Goal: Task Accomplishment & Management: Manage account settings

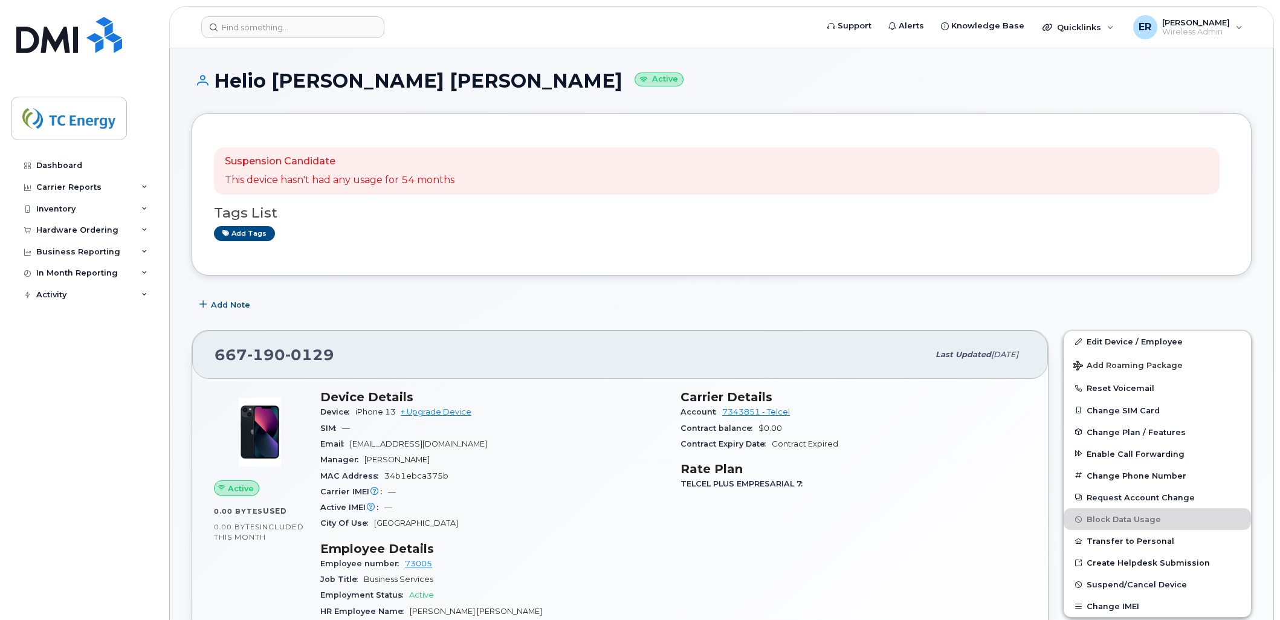
scroll to position [134, 0]
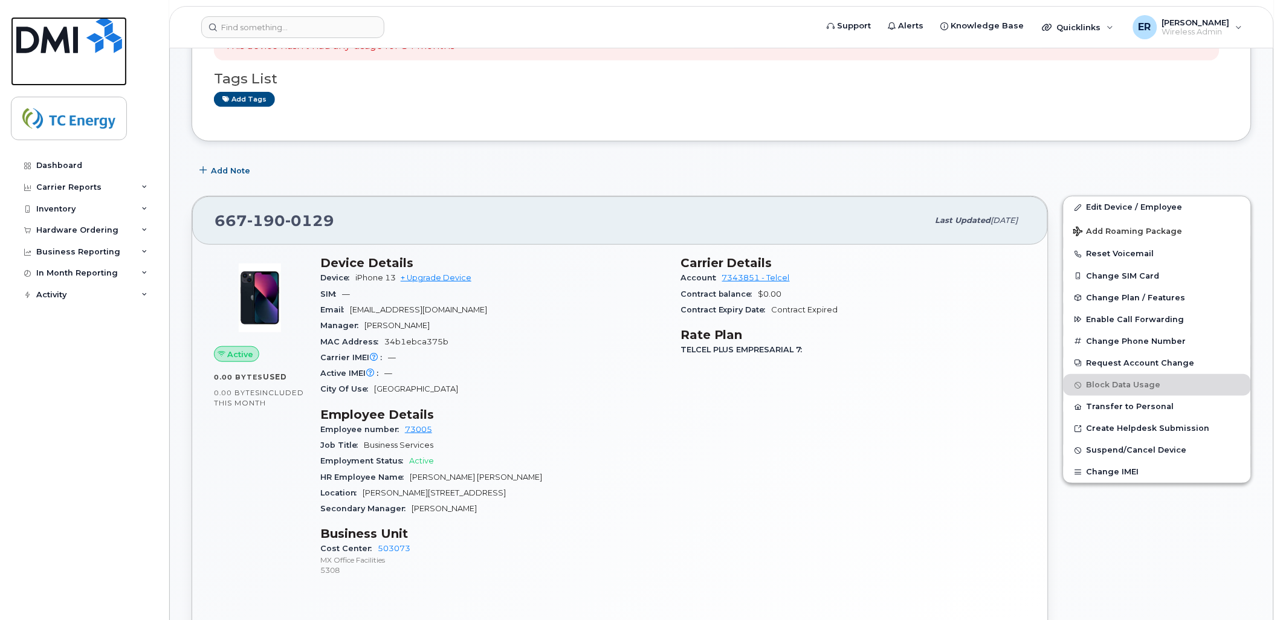
click at [48, 26] on img at bounding box center [69, 35] width 106 height 36
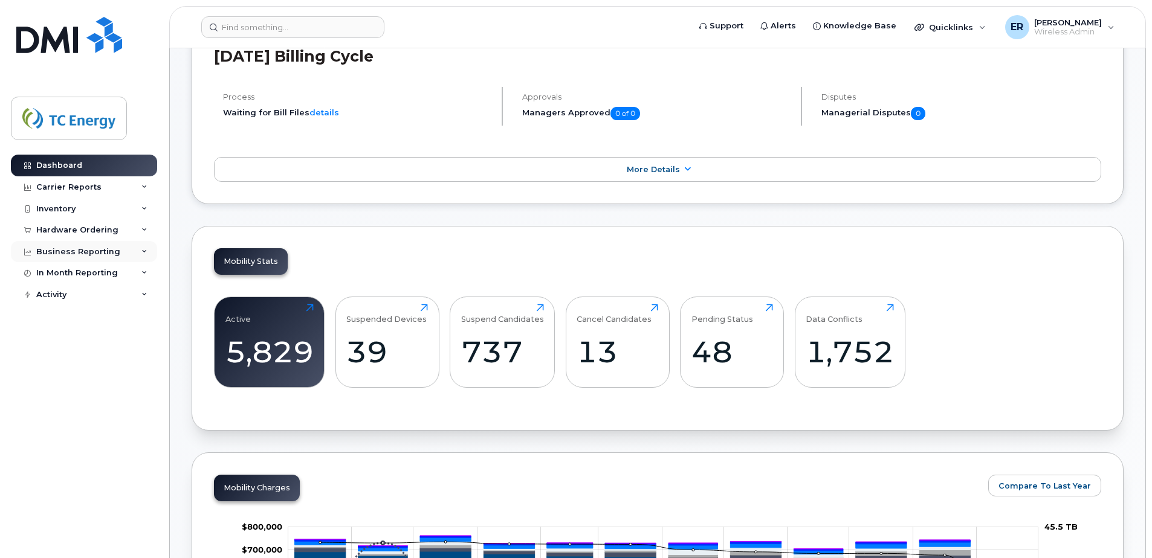
scroll to position [89, 0]
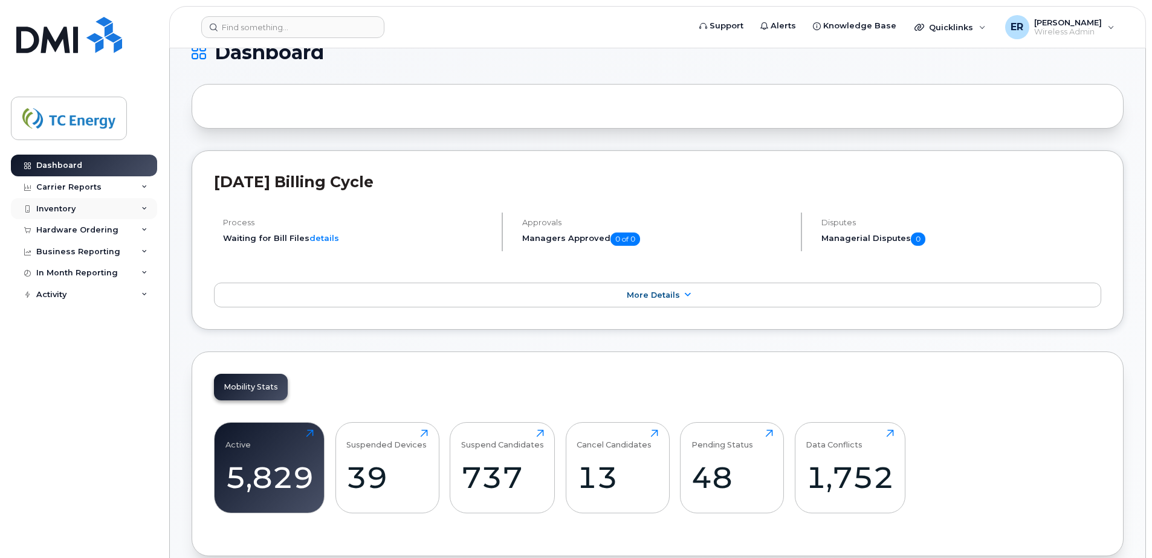
click at [66, 208] on div "Inventory" at bounding box center [55, 209] width 39 height 10
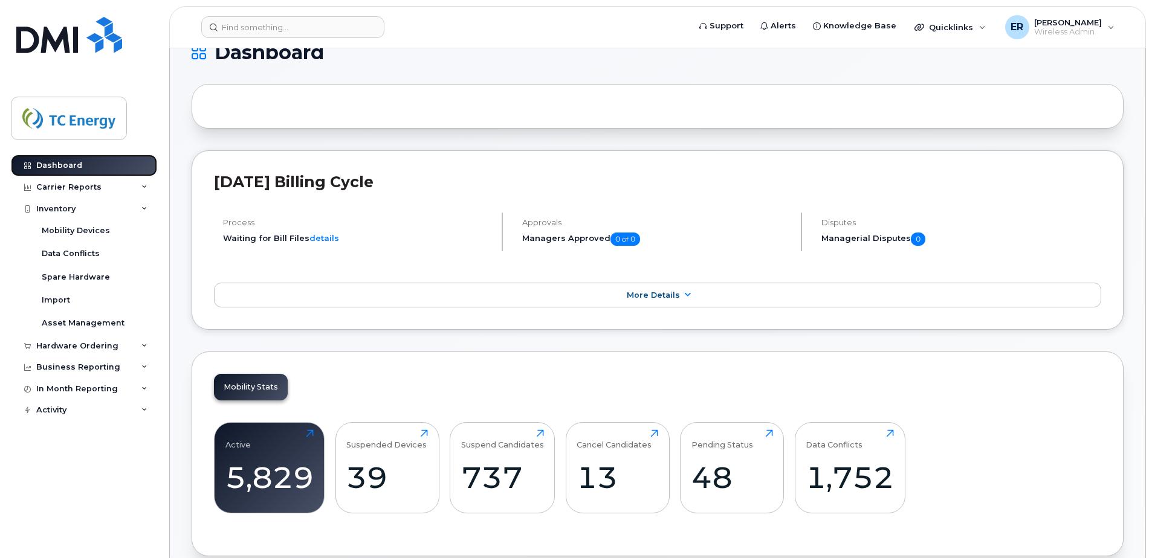
click at [78, 166] on div "Dashboard" at bounding box center [59, 166] width 46 height 10
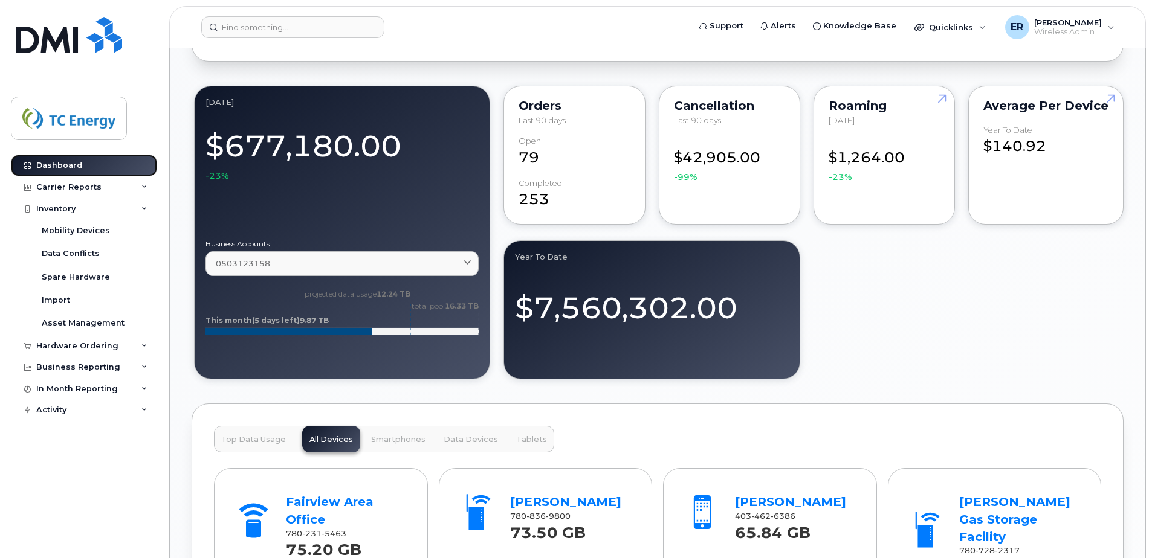
scroll to position [1298, 0]
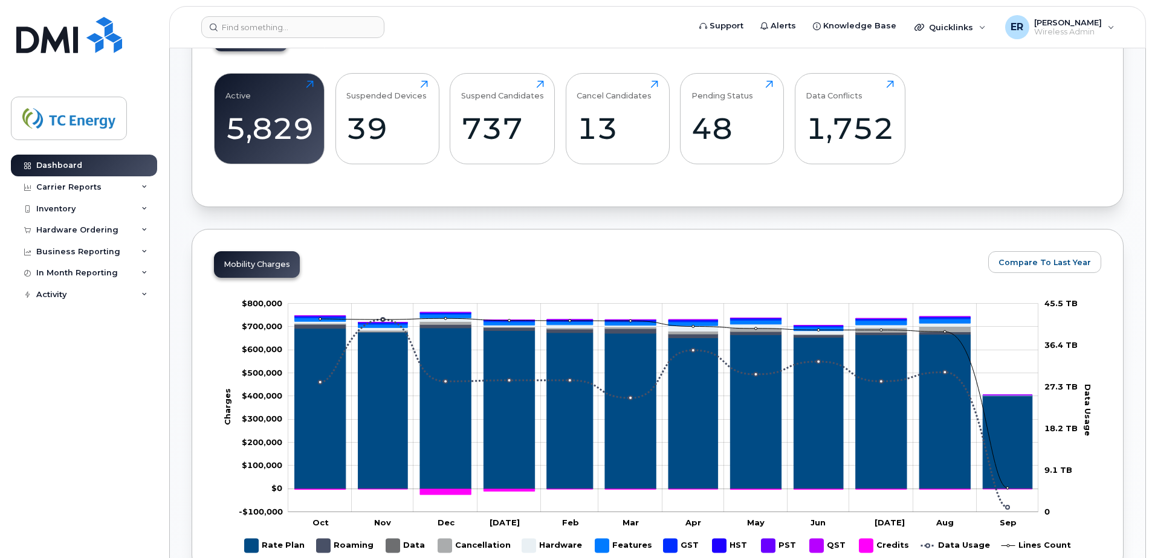
scroll to position [363, 0]
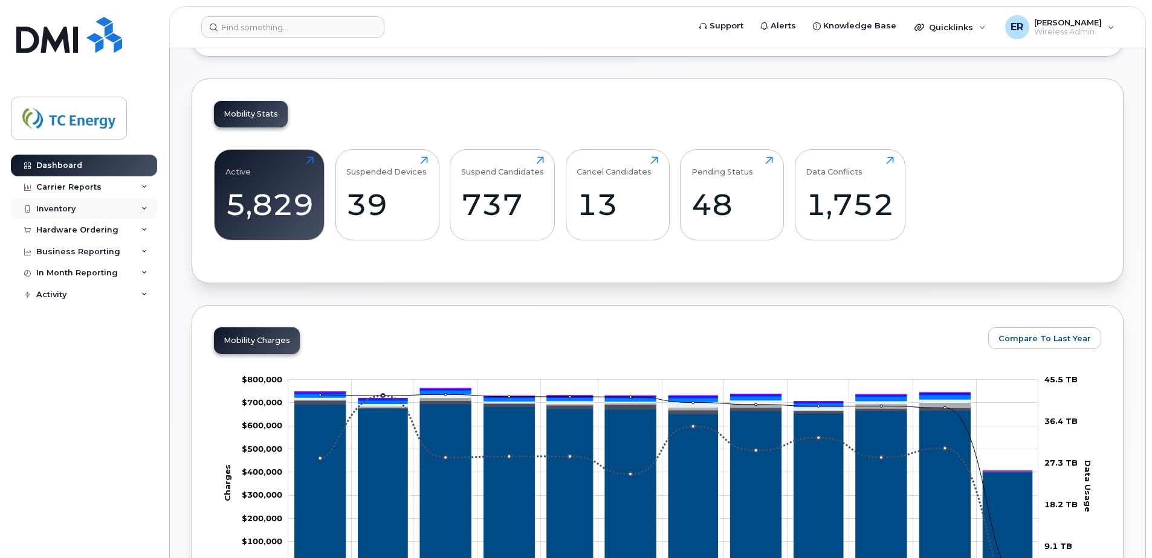
click at [139, 208] on div "Inventory" at bounding box center [84, 209] width 146 height 22
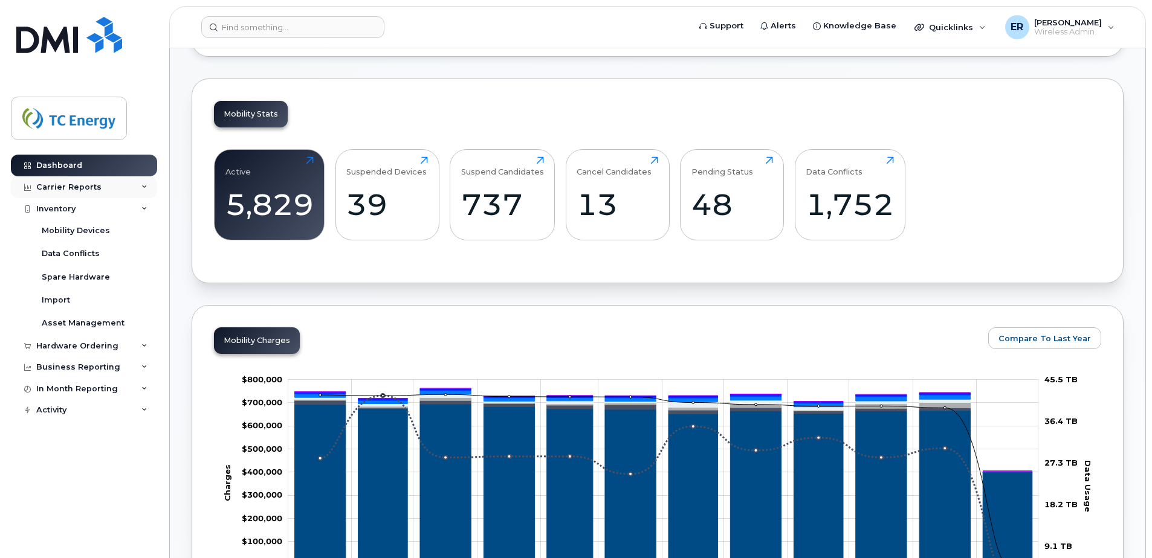
click at [138, 186] on div "Carrier Reports" at bounding box center [84, 187] width 146 height 22
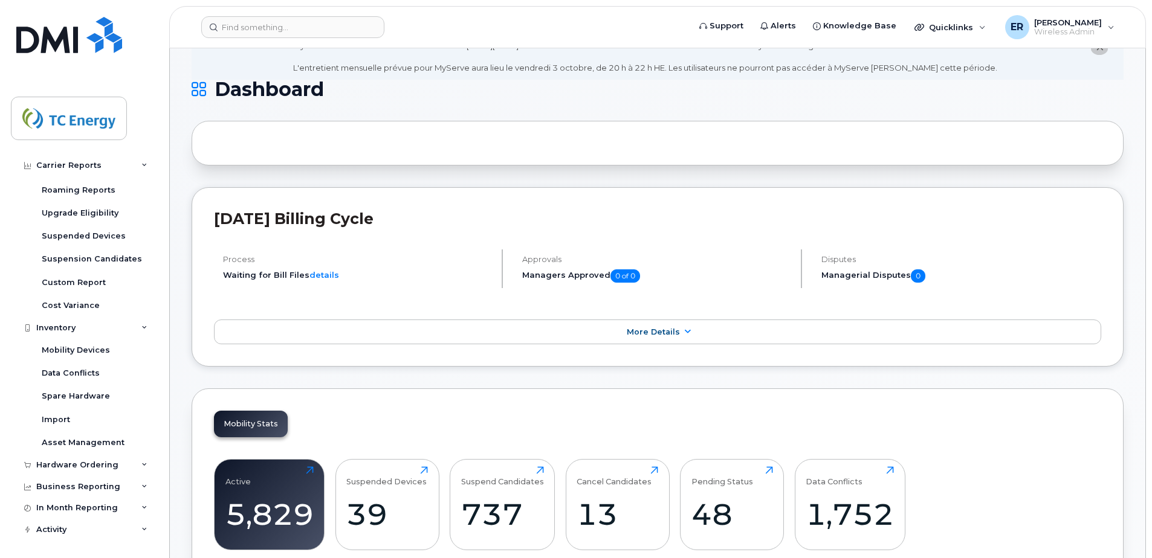
scroll to position [0, 0]
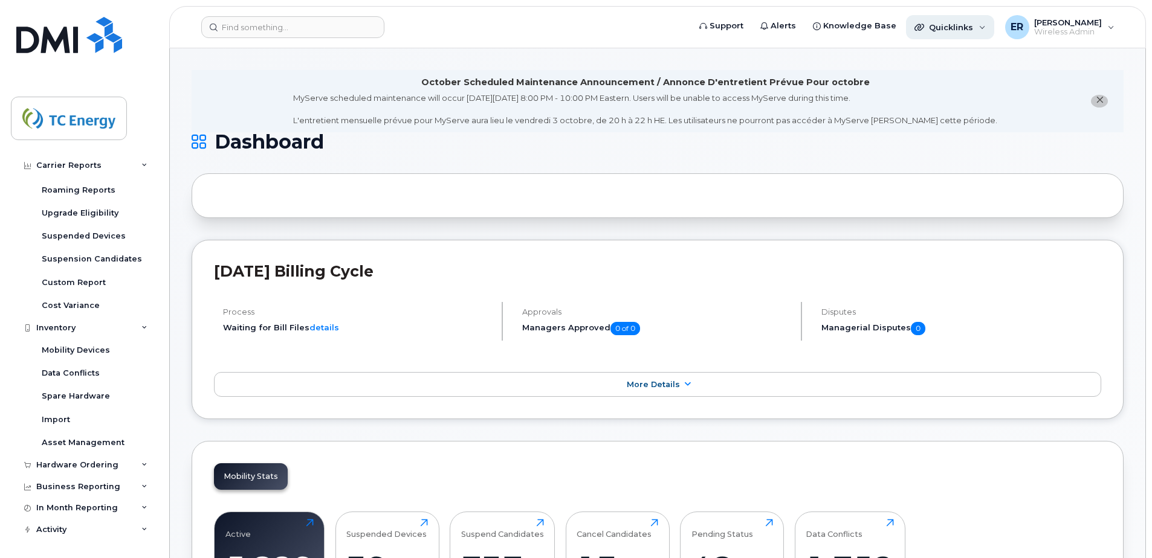
click at [986, 21] on div "Quicklinks" at bounding box center [950, 27] width 88 height 24
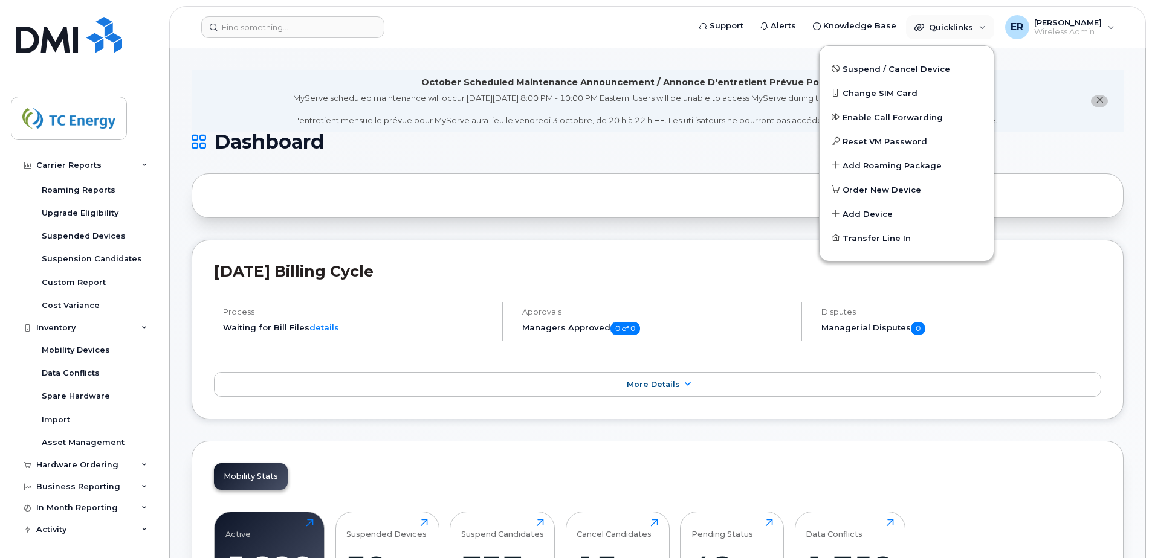
click at [1075, 122] on li "October Scheduled Maintenance Announcement / Annonce D'entretient Prévue Pour o…" at bounding box center [658, 101] width 932 height 62
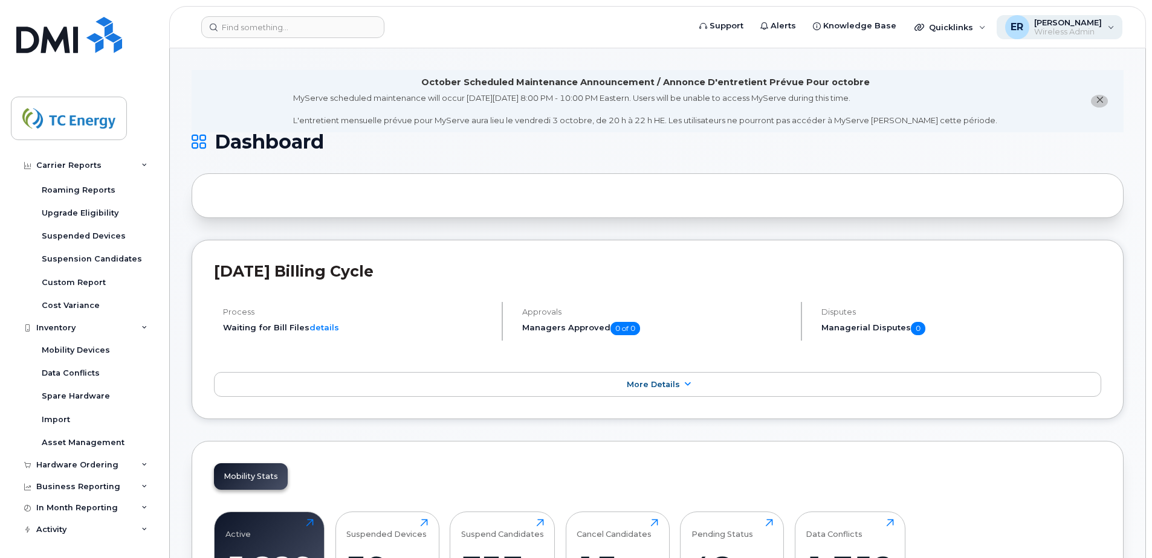
click at [1104, 16] on div "ER Eric Rodriguez Wireless Admin" at bounding box center [1060, 27] width 126 height 24
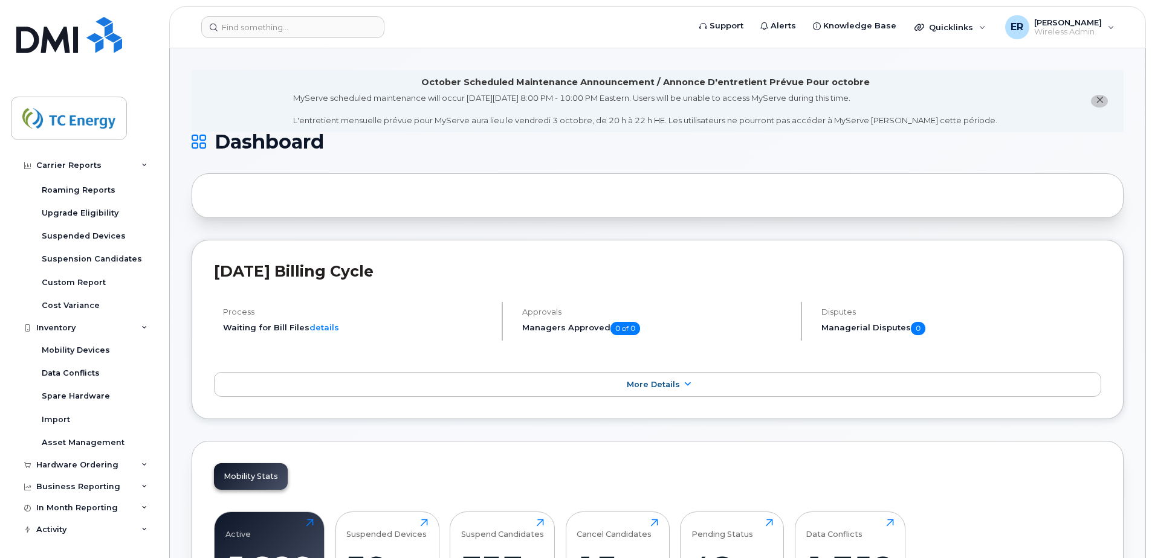
click at [1100, 105] on span "close notification" at bounding box center [1100, 100] width 10 height 10
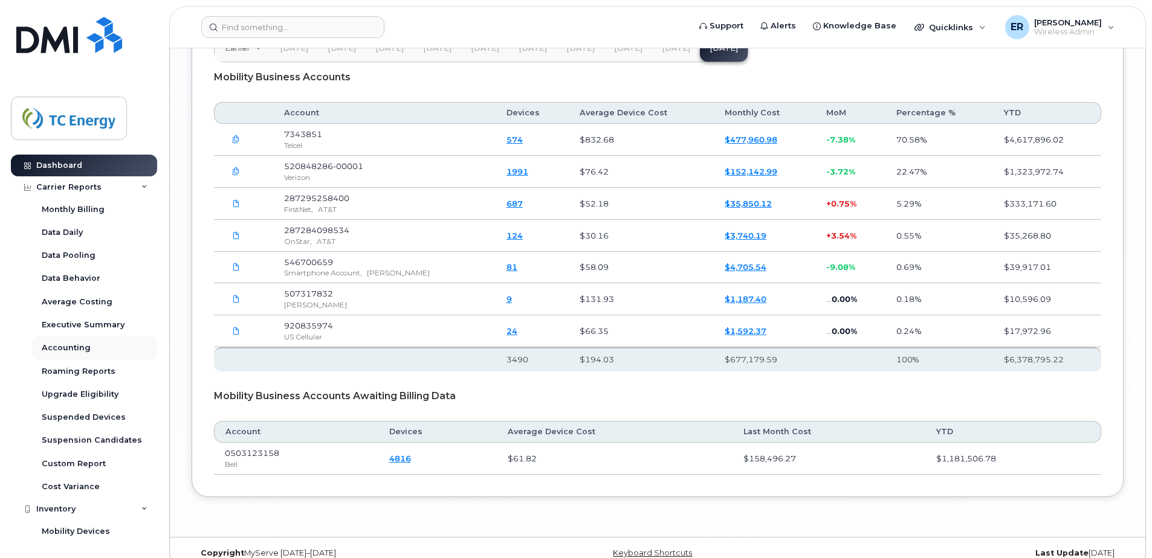
scroll to position [1784, 0]
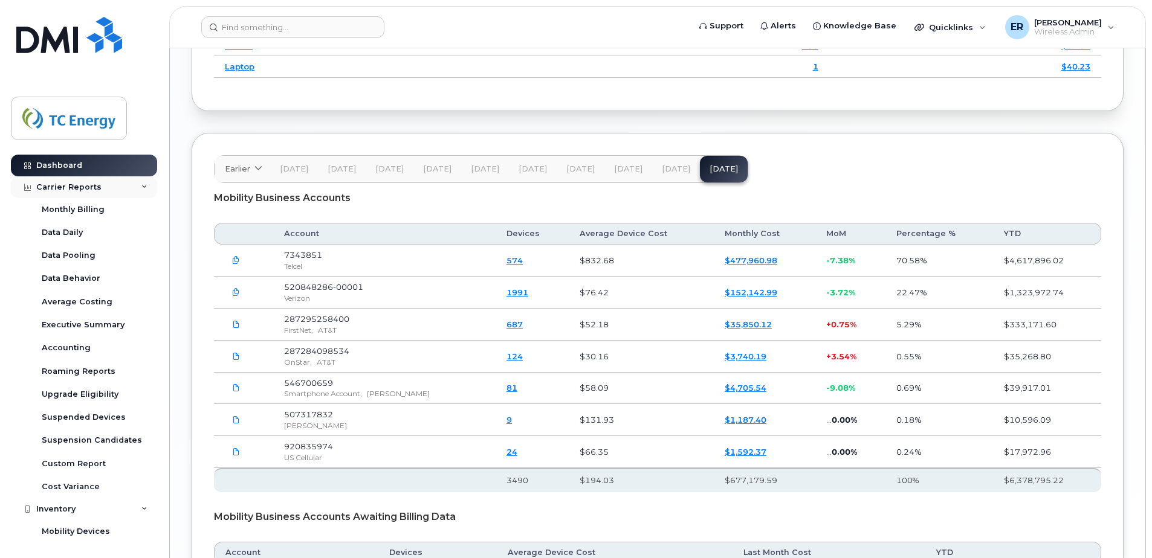
click at [129, 189] on div "Carrier Reports" at bounding box center [84, 187] width 146 height 22
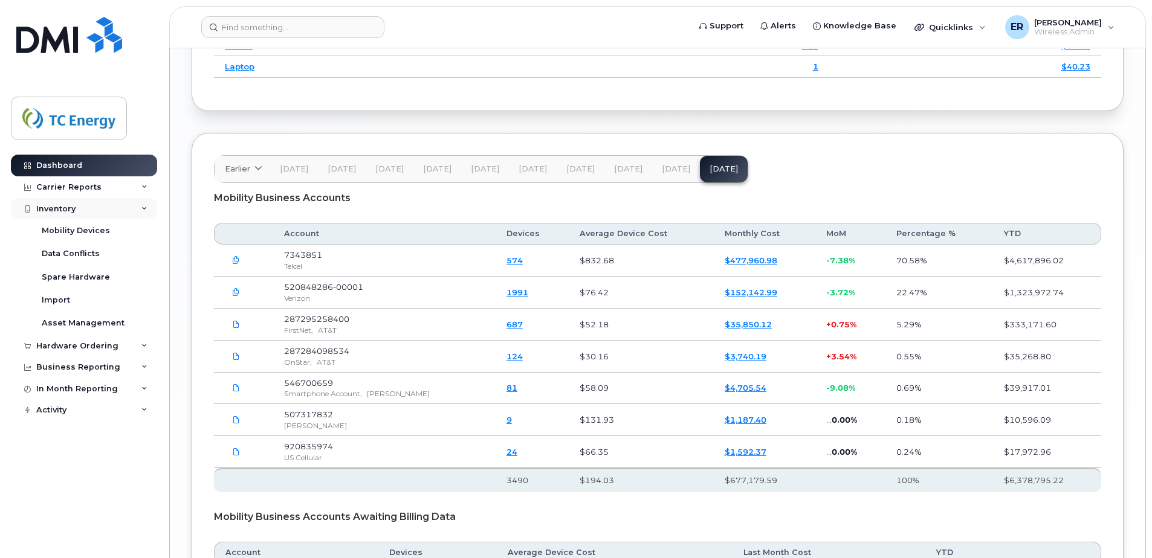
click at [121, 212] on div "Inventory" at bounding box center [84, 209] width 146 height 22
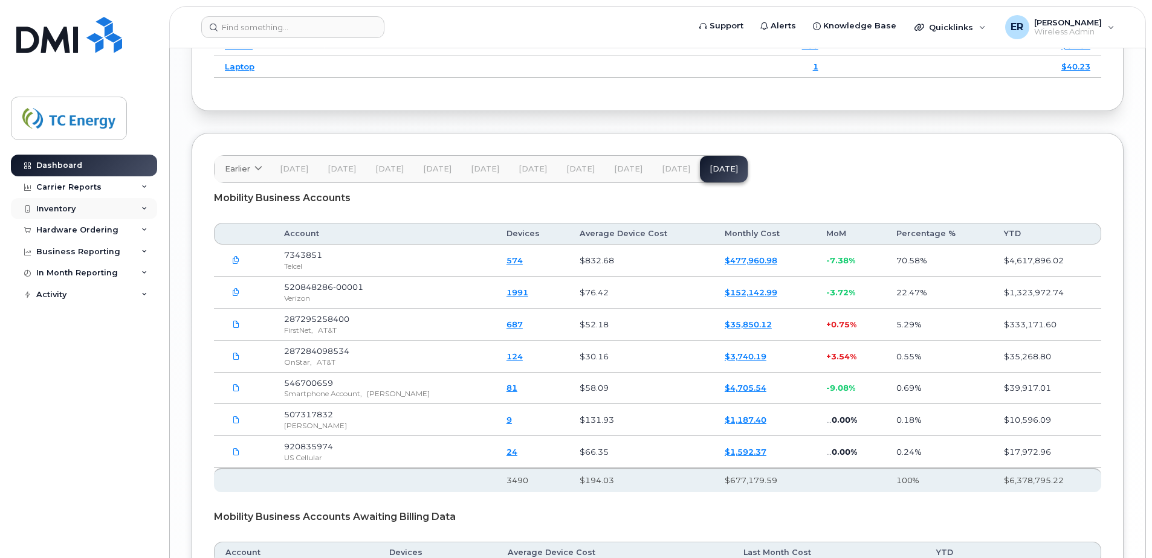
click at [91, 207] on div "Inventory" at bounding box center [84, 209] width 146 height 22
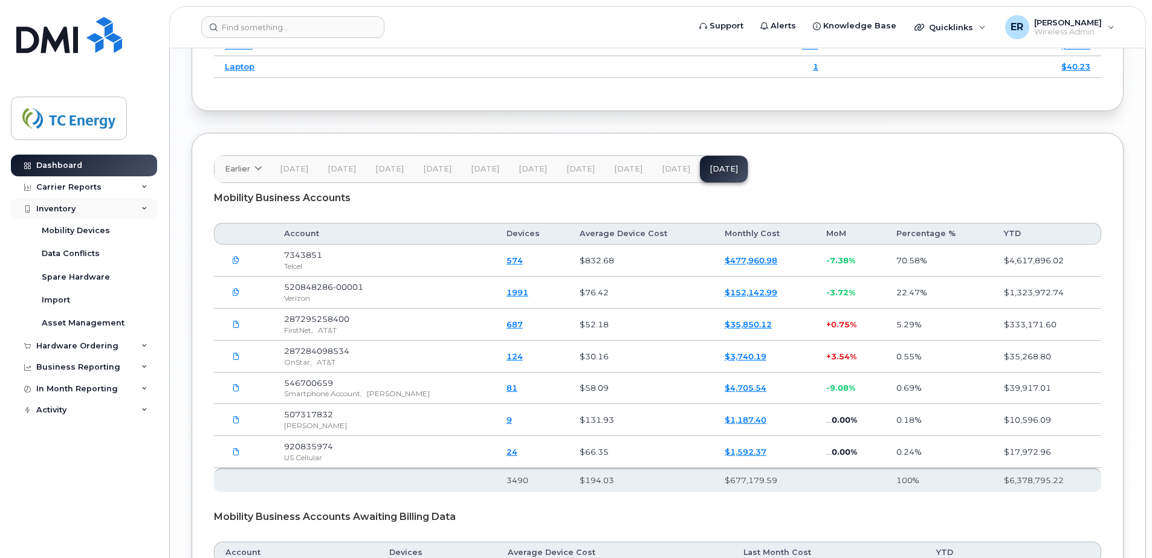
click at [89, 218] on div "Inventory" at bounding box center [84, 209] width 146 height 22
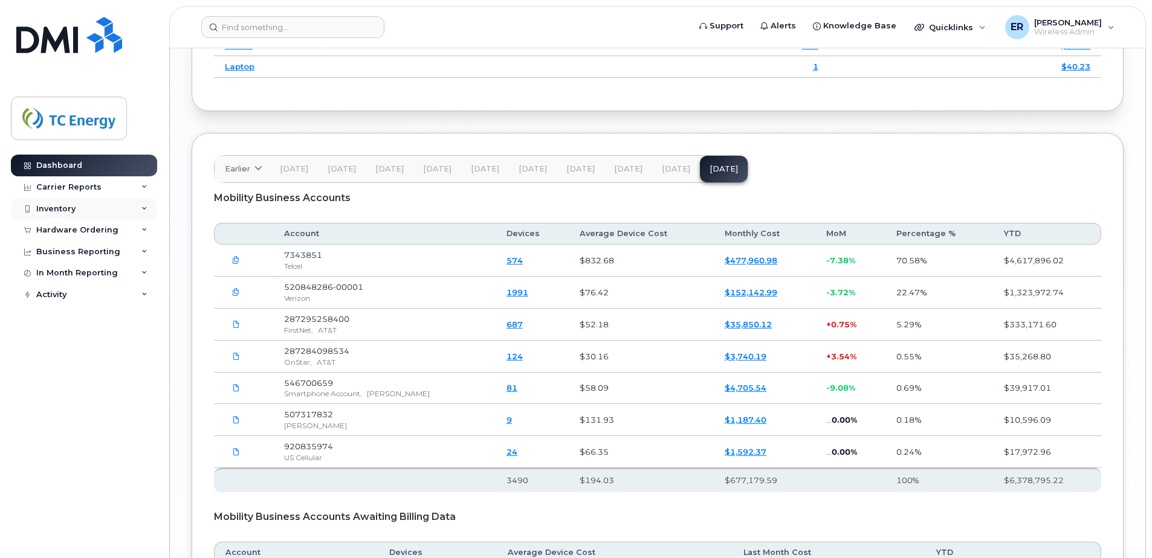
click at [88, 214] on div "Inventory" at bounding box center [84, 209] width 146 height 22
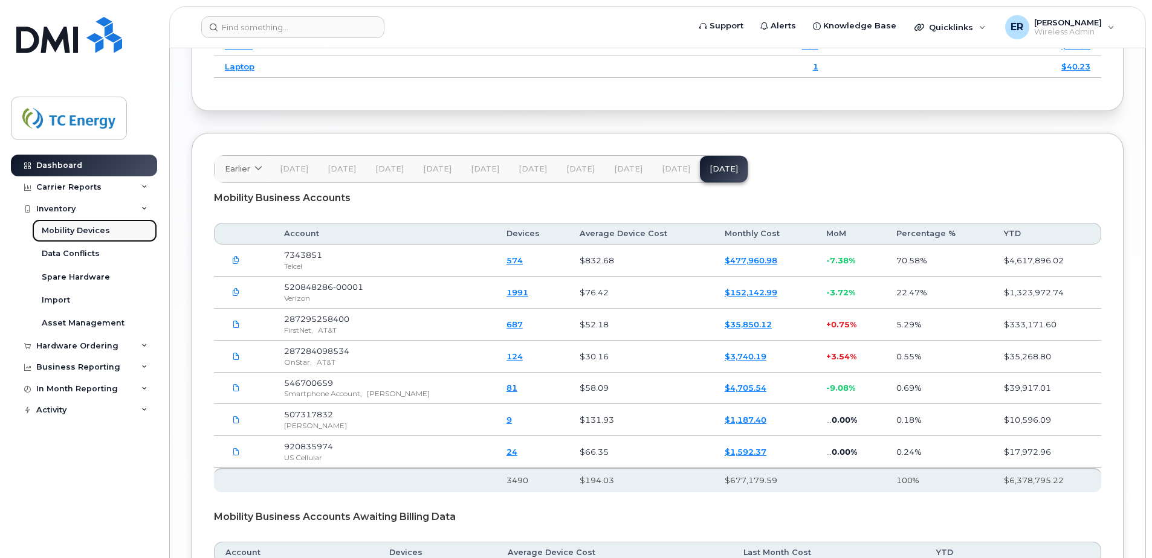
click at [80, 238] on link "Mobility Devices" at bounding box center [94, 230] width 125 height 23
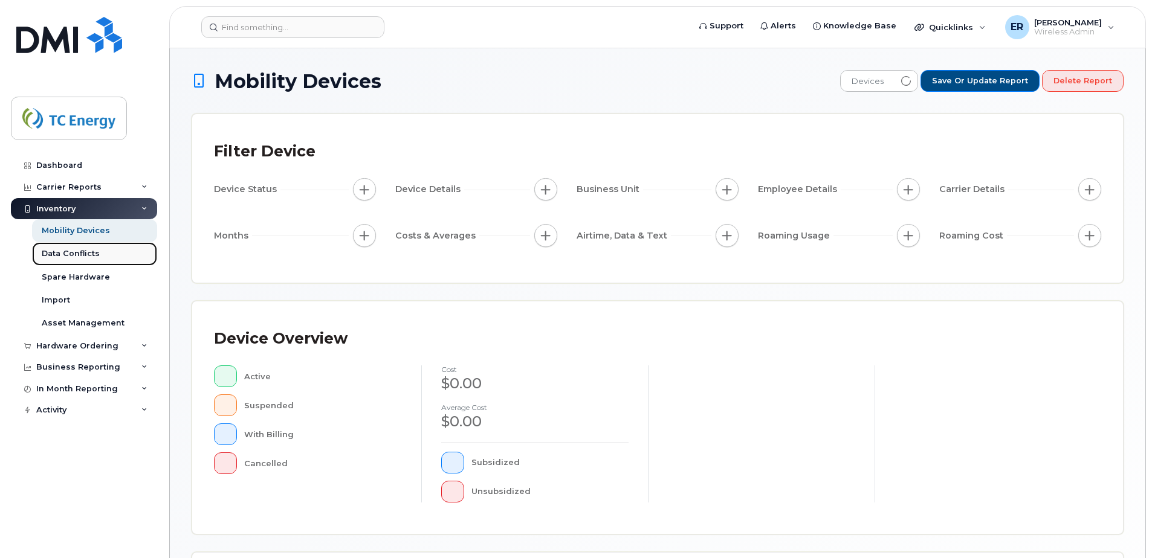
click at [83, 256] on div "Data Conflicts" at bounding box center [71, 253] width 58 height 11
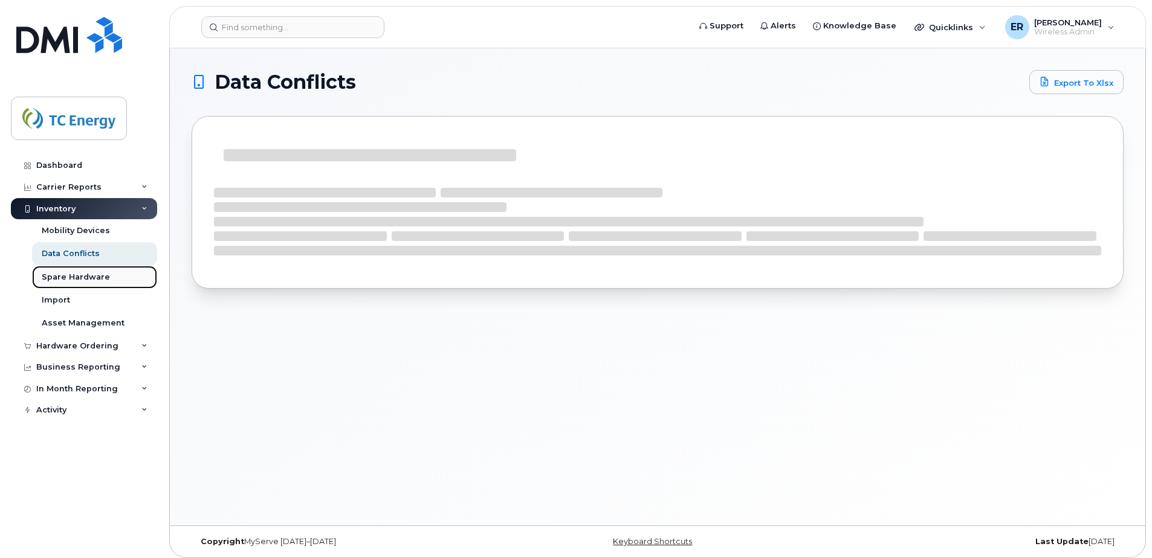
click at [78, 277] on div "Spare Hardware" at bounding box center [76, 277] width 68 height 11
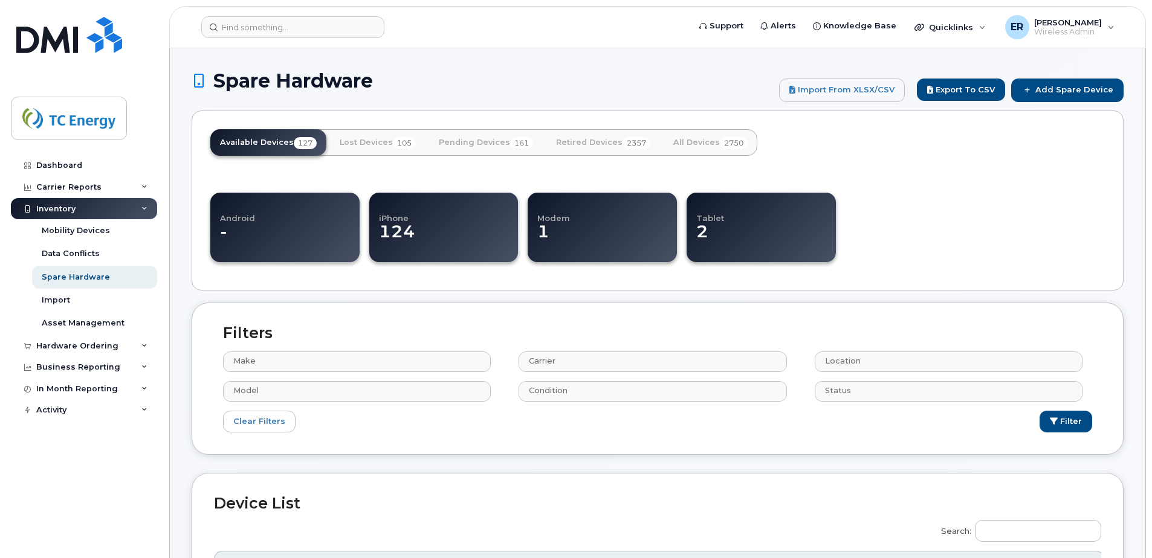
select select
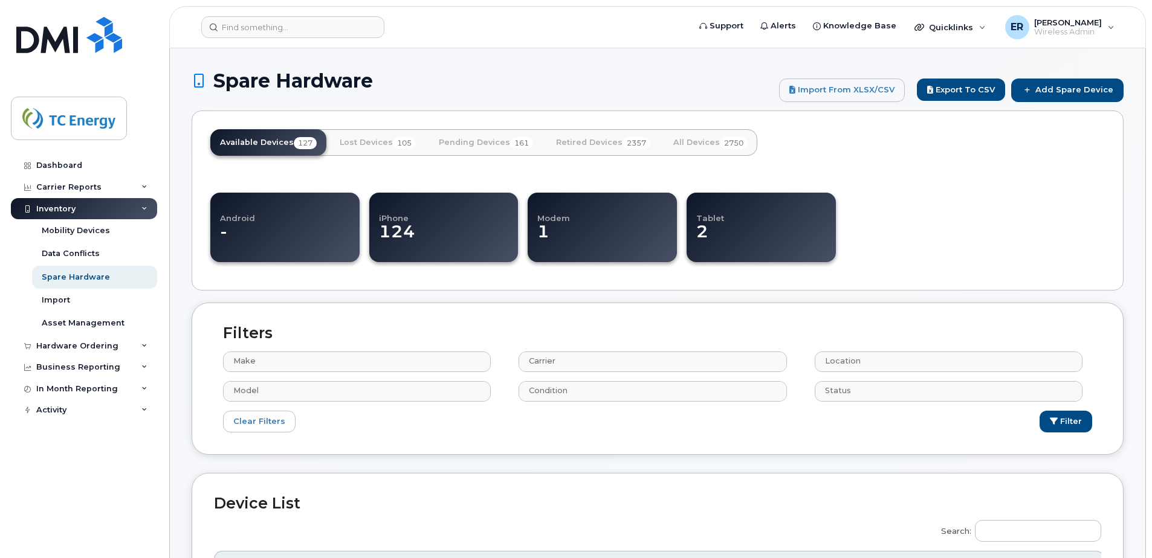
select select
click at [100, 261] on link "Data Conflicts" at bounding box center [94, 253] width 125 height 23
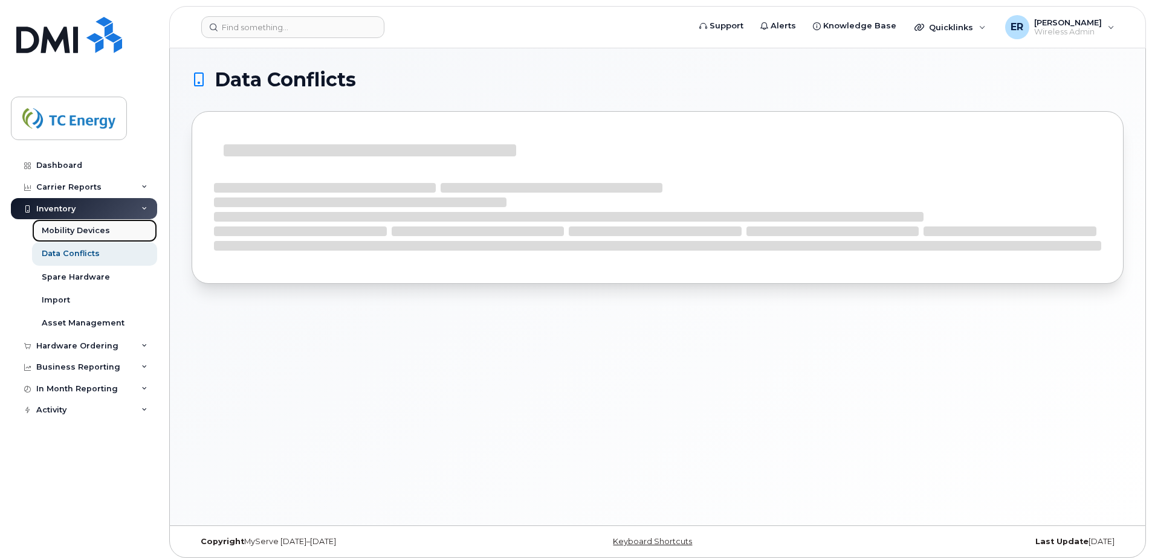
click at [100, 230] on div "Mobility Devices" at bounding box center [76, 230] width 68 height 11
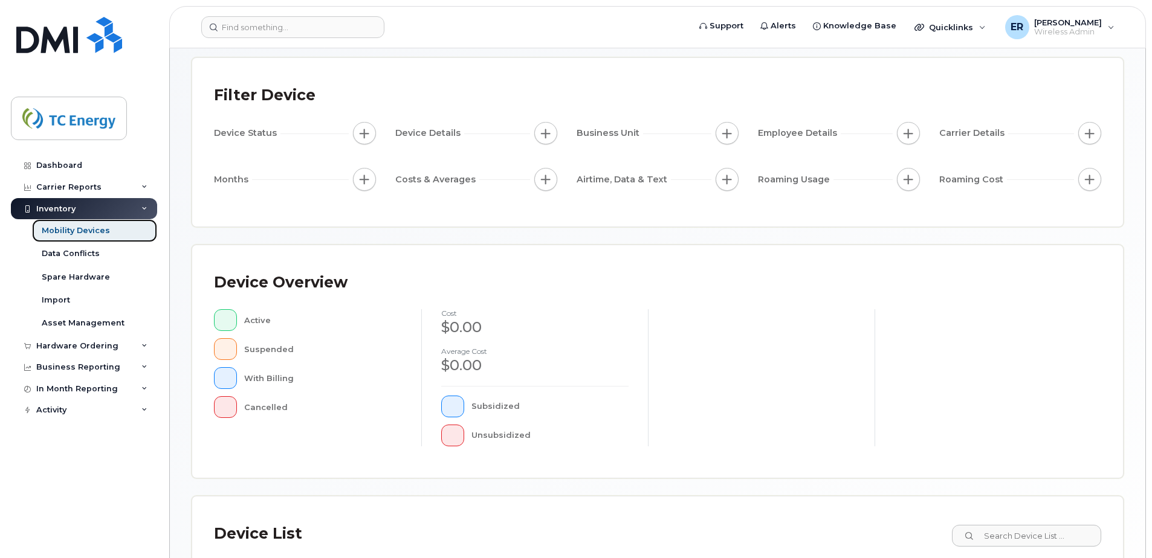
scroll to position [273, 0]
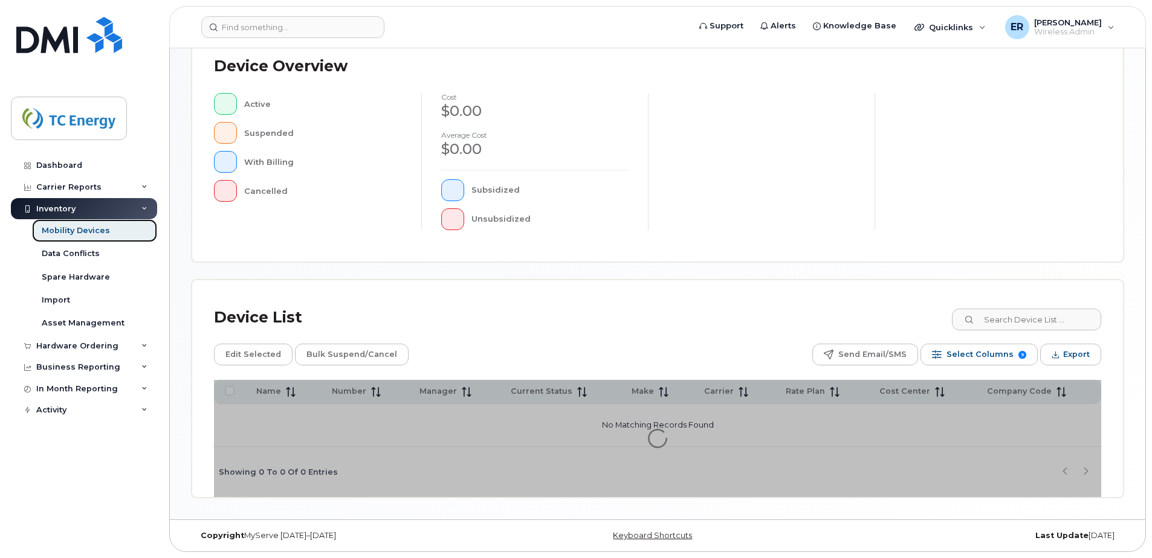
click at [103, 234] on div "Mobility Devices" at bounding box center [76, 230] width 68 height 11
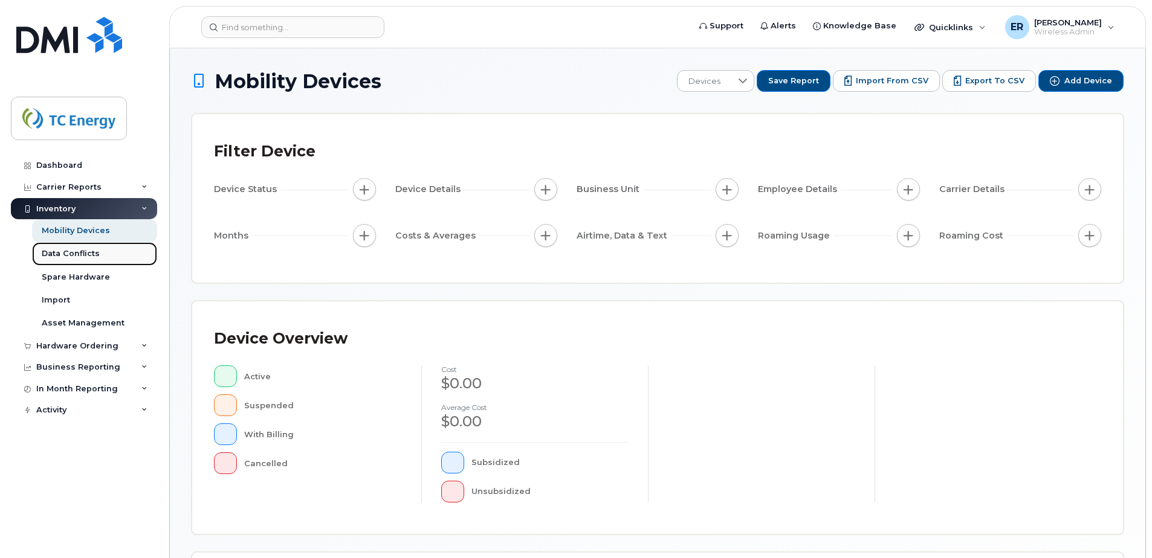
click at [83, 252] on div "Data Conflicts" at bounding box center [71, 253] width 58 height 11
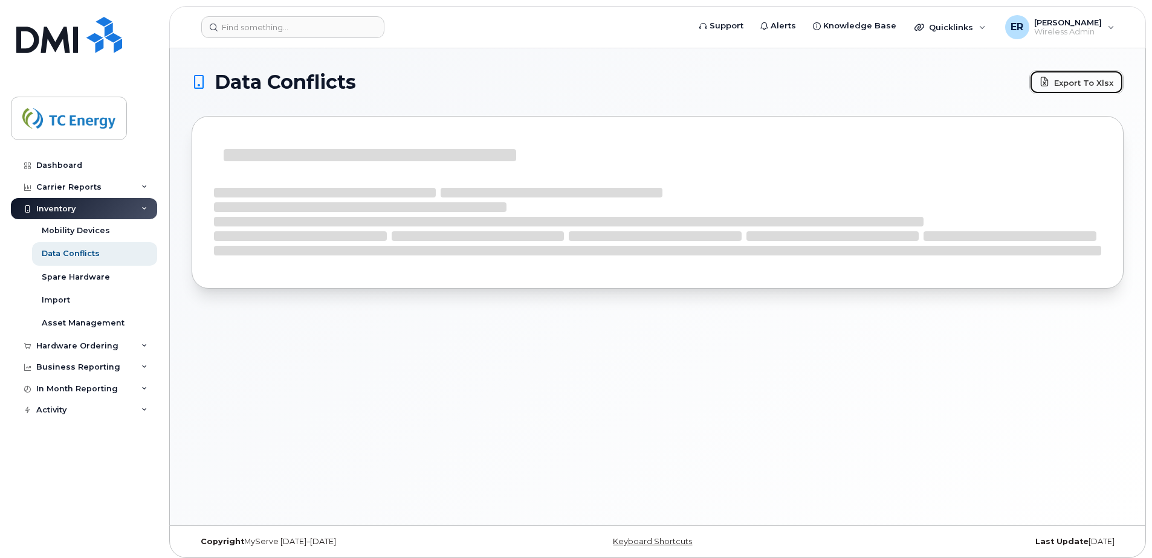
click at [1069, 85] on link "Export to Xlsx" at bounding box center [1076, 82] width 94 height 24
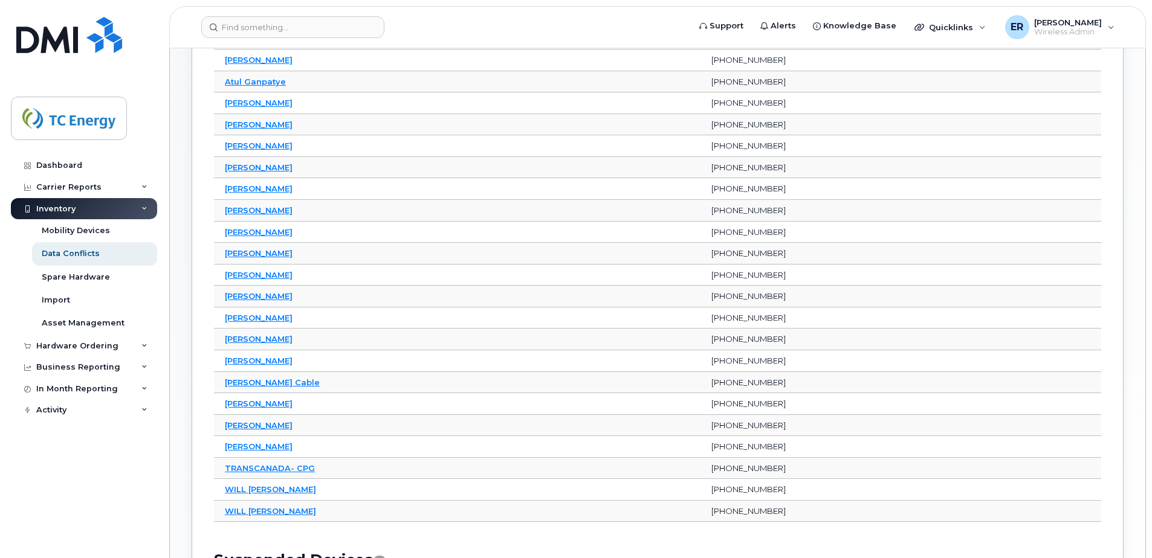
scroll to position [86, 0]
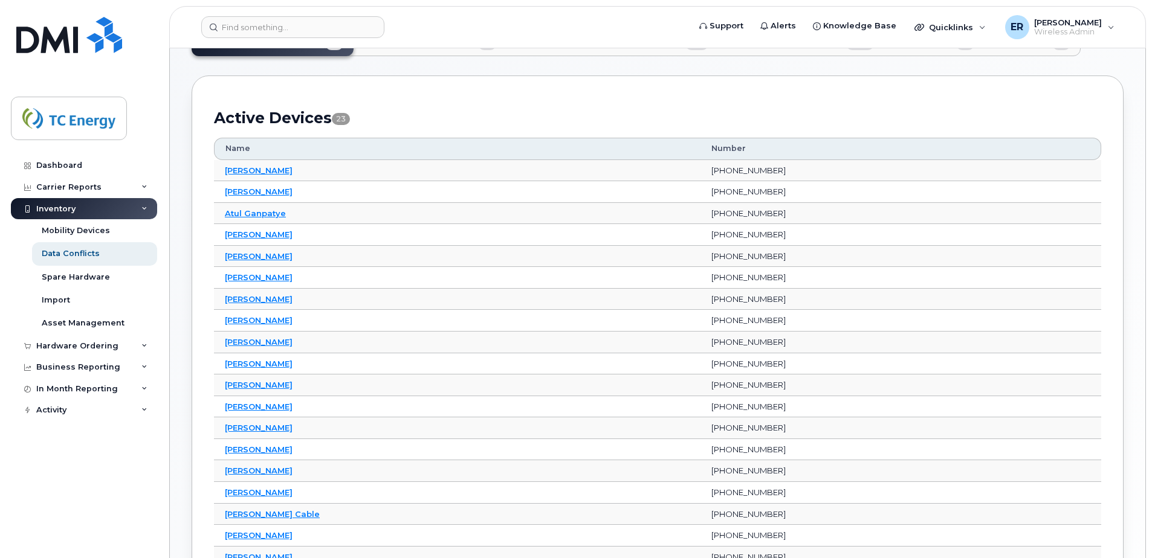
click at [1125, 104] on div "Data Conflicts Export to Xlsx Invalid Accounting Categories 23 Missing Employee…" at bounding box center [658, 392] width 976 height 860
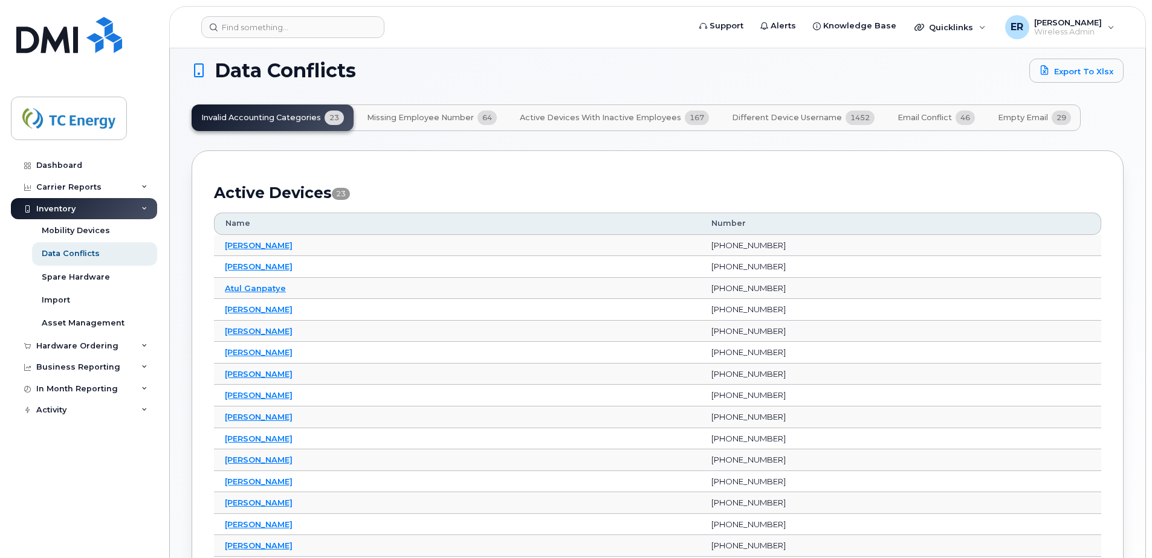
scroll to position [0, 0]
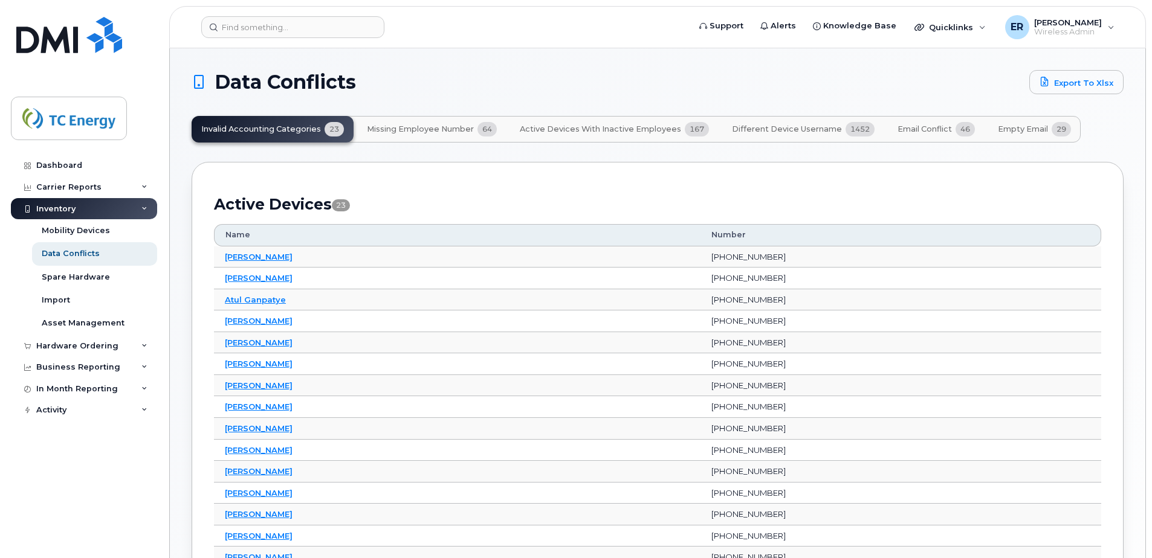
click at [432, 132] on span "Missing Employee Number" at bounding box center [420, 130] width 107 height 10
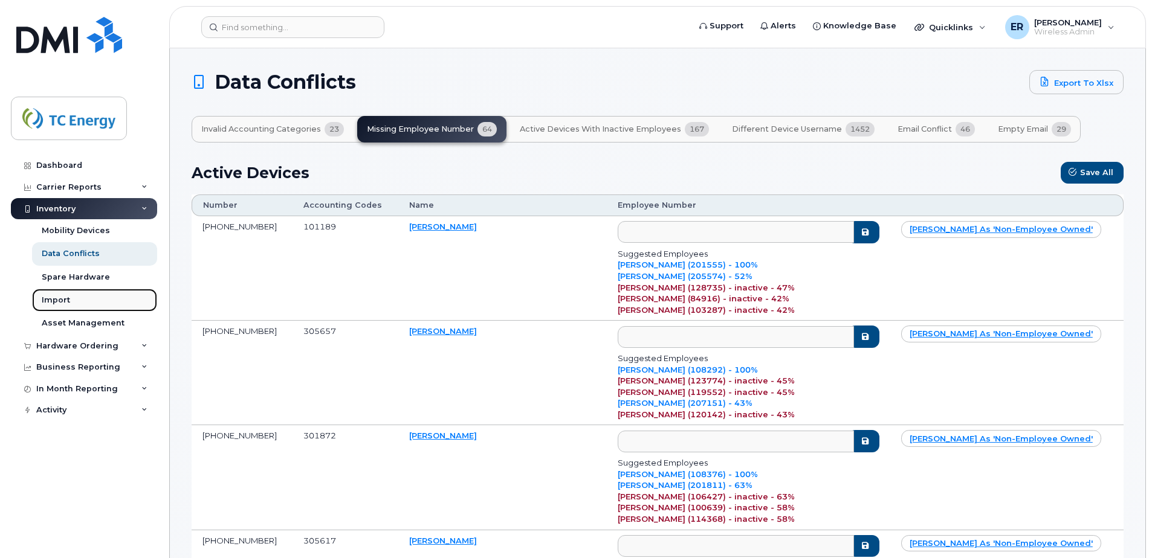
click at [51, 303] on div "Import" at bounding box center [56, 300] width 28 height 11
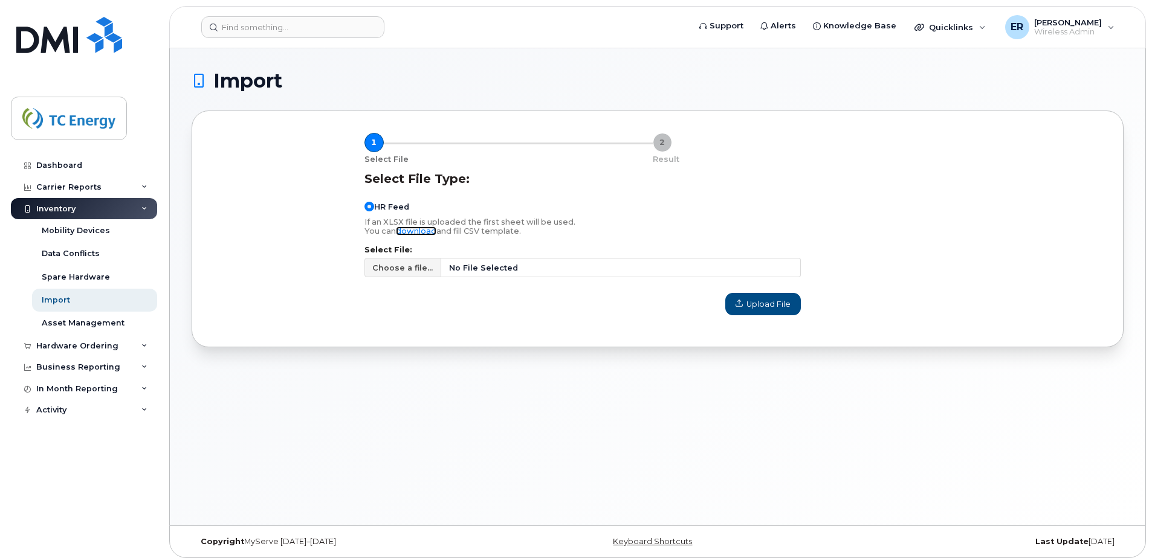
drag, startPoint x: 420, startPoint y: 228, endPoint x: 427, endPoint y: 241, distance: 14.9
click at [419, 228] on link "download" at bounding box center [416, 231] width 40 height 9
click at [951, 236] on div "Select File Type: HR Feed If an XLSX file is uploaded the first sheet will be u…" at bounding box center [658, 243] width 902 height 158
drag, startPoint x: 374, startPoint y: 143, endPoint x: 630, endPoint y: 150, distance: 256.4
click at [630, 150] on div "1 Select File 2 Result" at bounding box center [657, 142] width 587 height 19
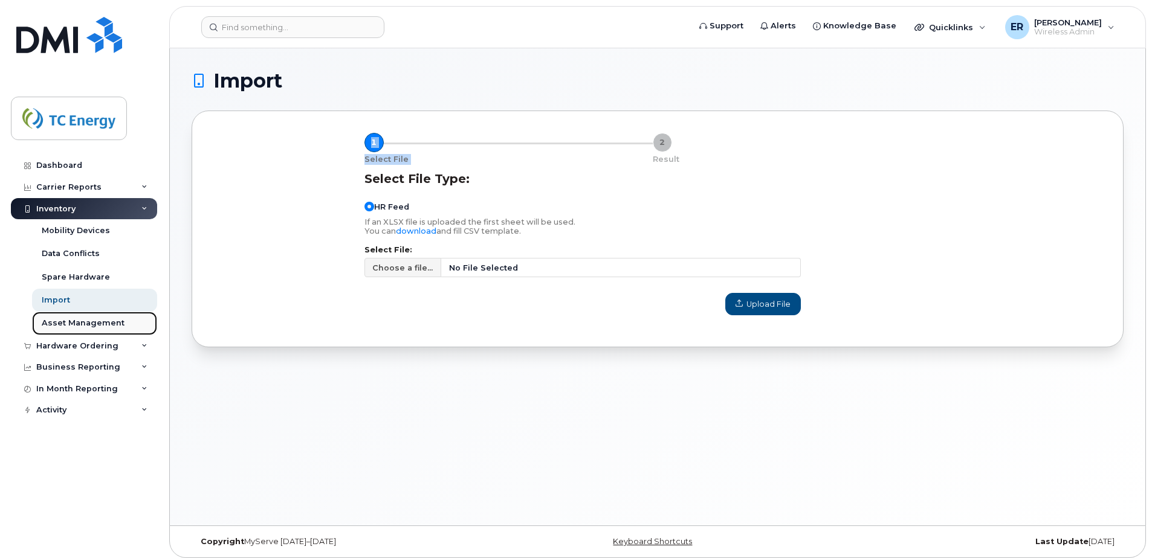
click at [88, 319] on div "Asset Management" at bounding box center [83, 323] width 83 height 11
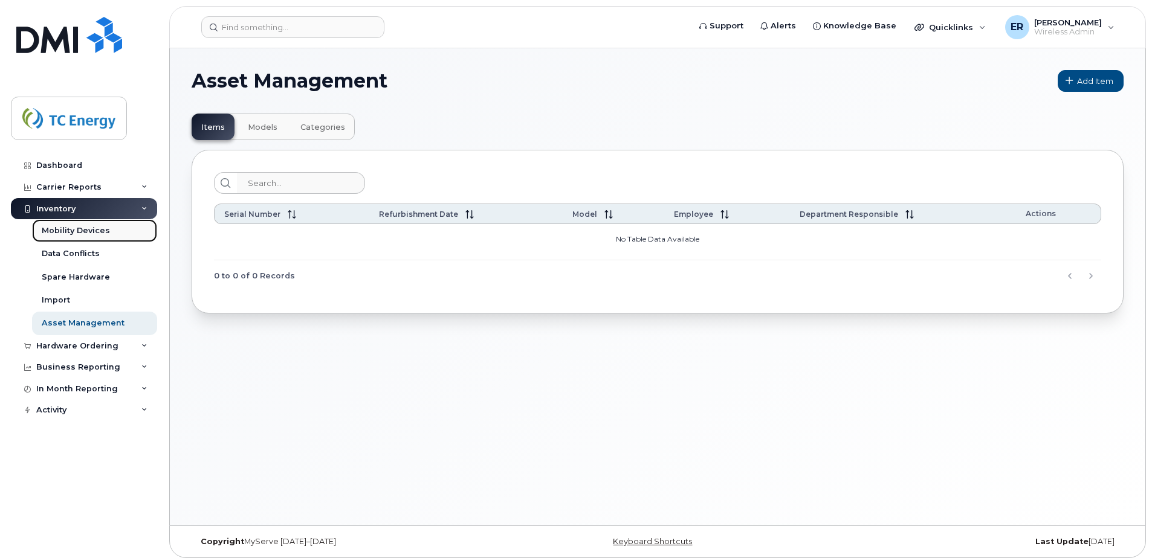
click at [59, 233] on div "Mobility Devices" at bounding box center [76, 230] width 68 height 11
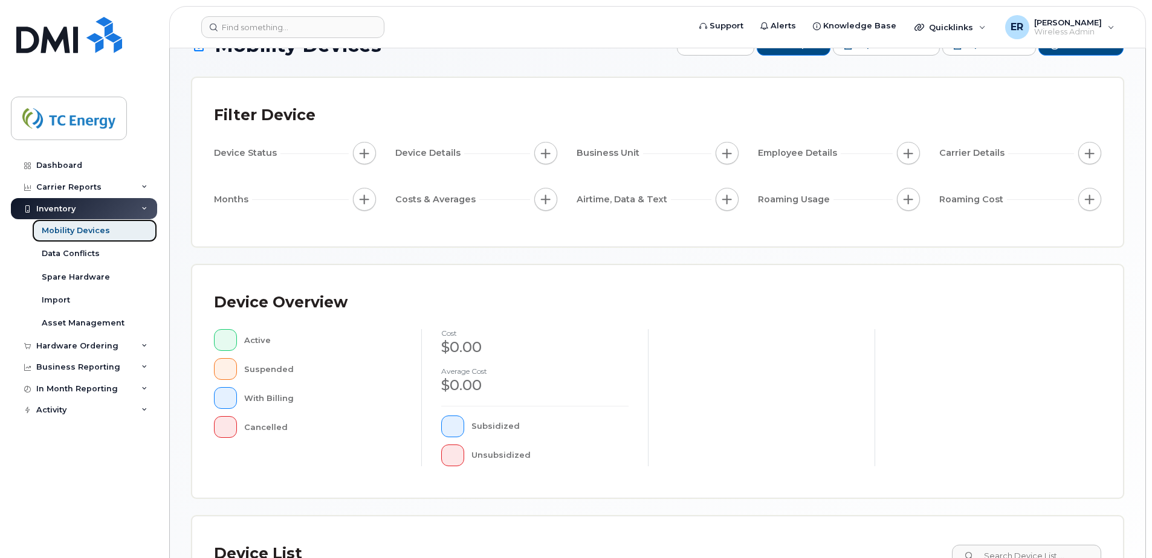
scroll to position [273, 0]
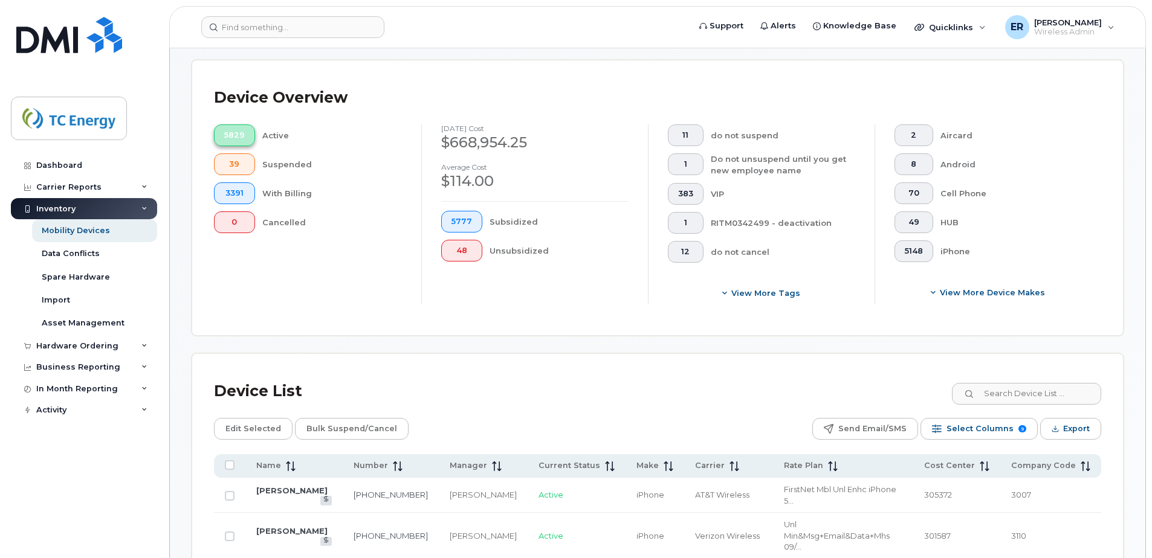
click at [219, 136] on button "5829" at bounding box center [234, 136] width 41 height 22
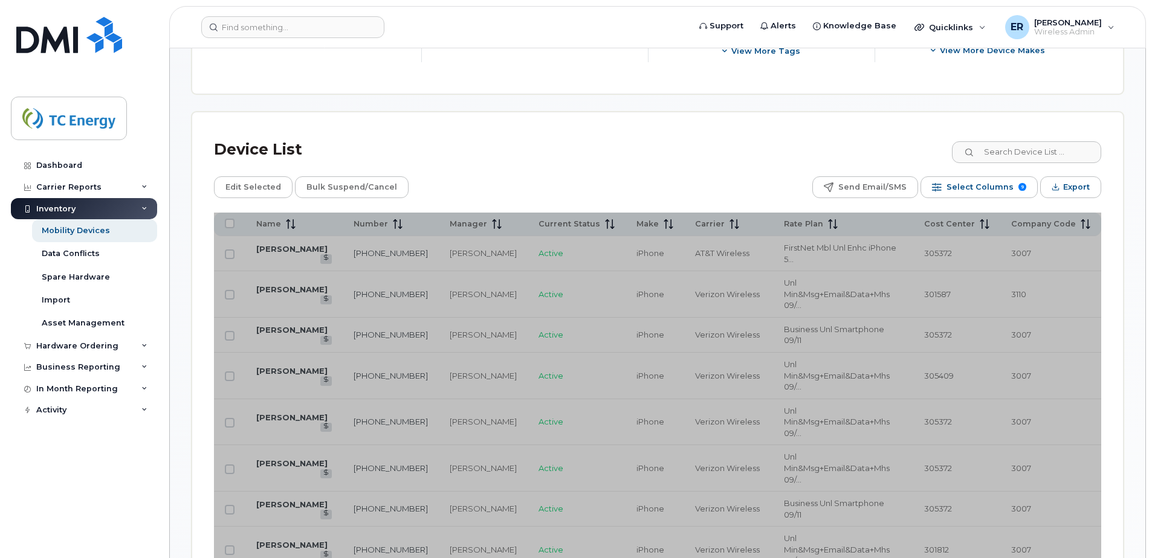
scroll to position [444, 0]
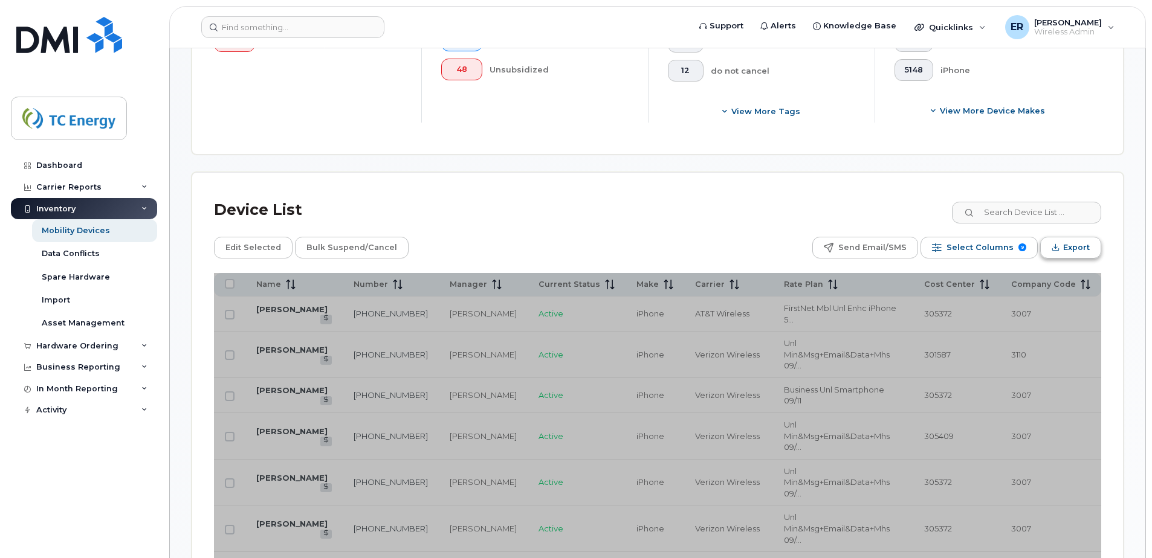
click at [1072, 249] on span "Export" at bounding box center [1076, 248] width 27 height 18
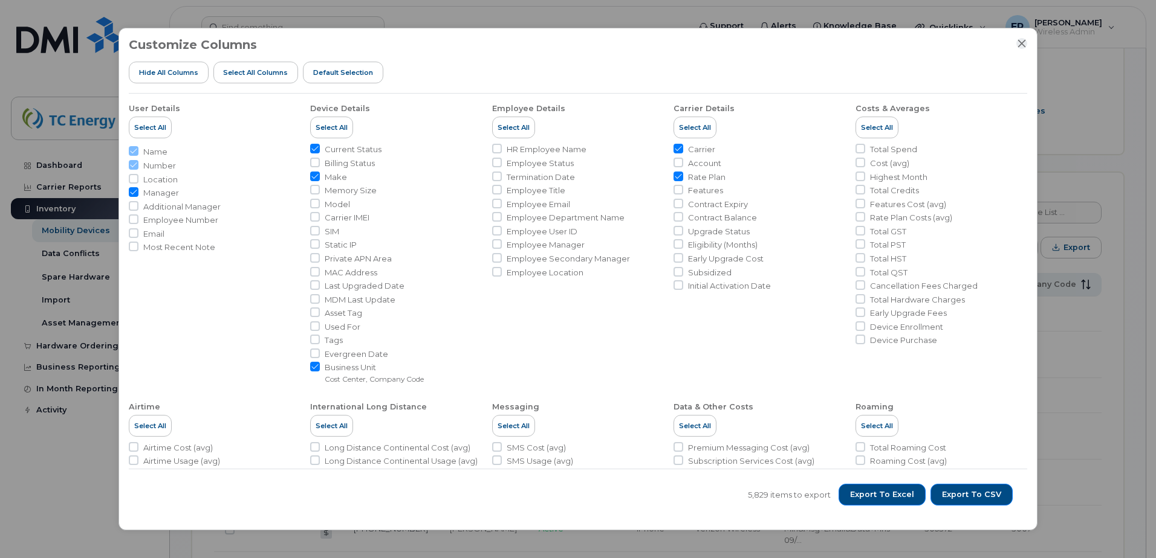
click at [1022, 48] on icon "Close" at bounding box center [1022, 44] width 10 height 10
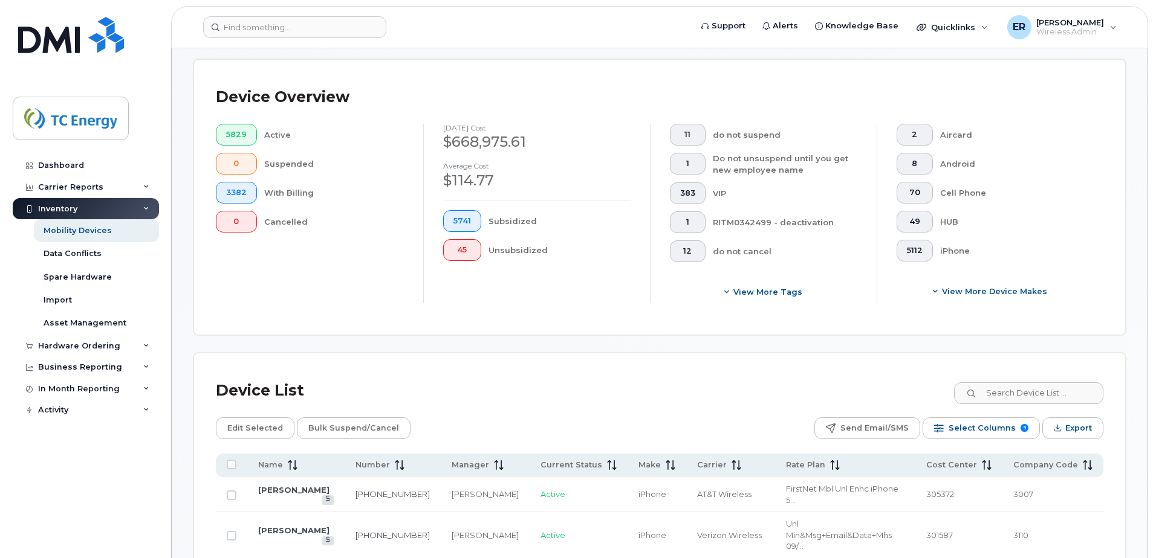
scroll to position [242, 0]
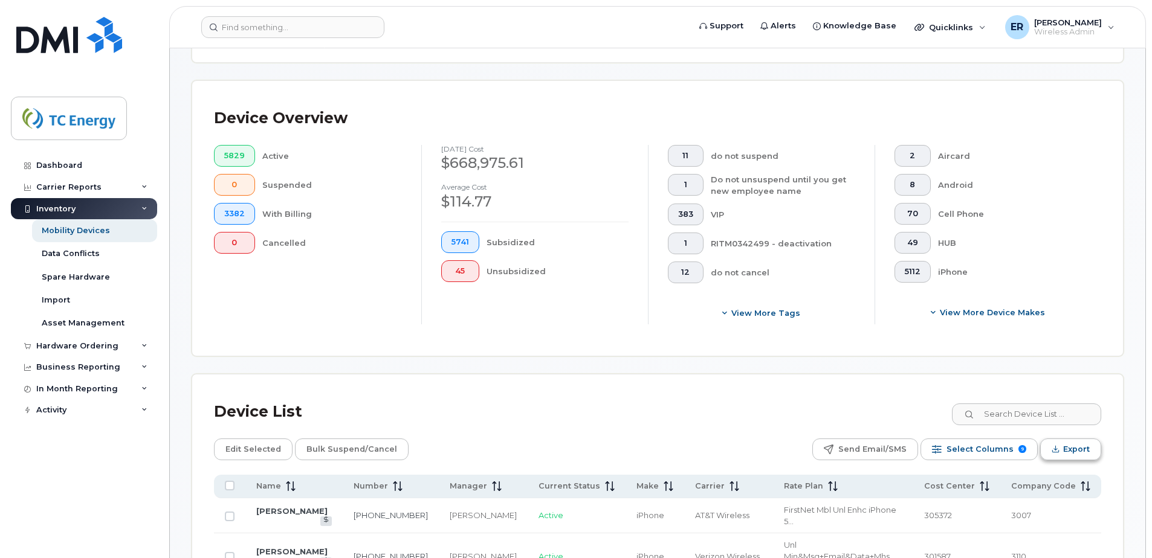
click at [1082, 452] on span "Export" at bounding box center [1076, 450] width 27 height 18
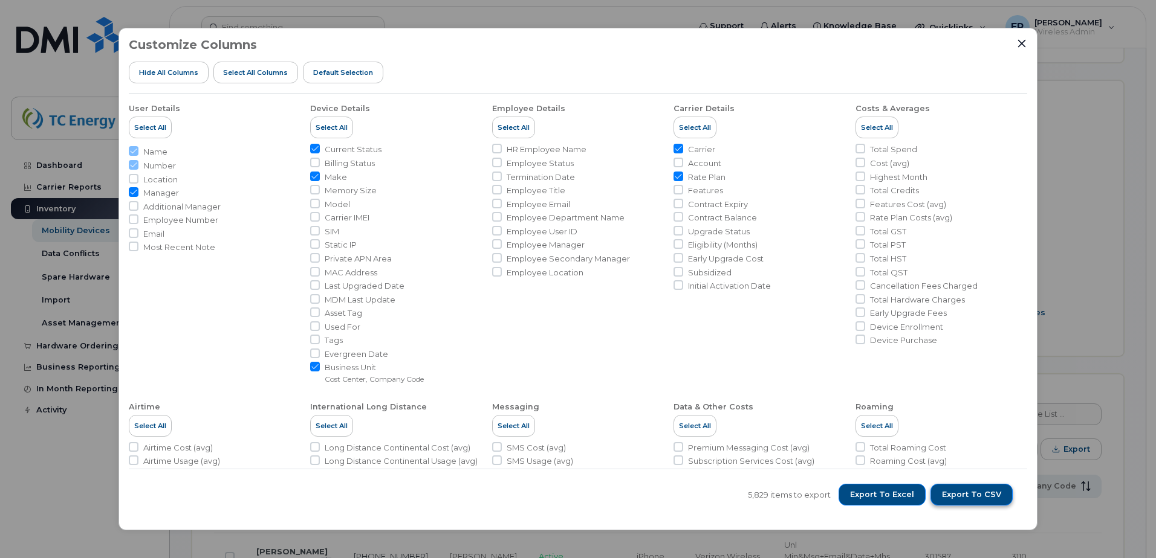
click at [975, 491] on span "Export to CSV" at bounding box center [971, 495] width 59 height 11
click at [907, 496] on span "Export to Excel" at bounding box center [882, 495] width 64 height 11
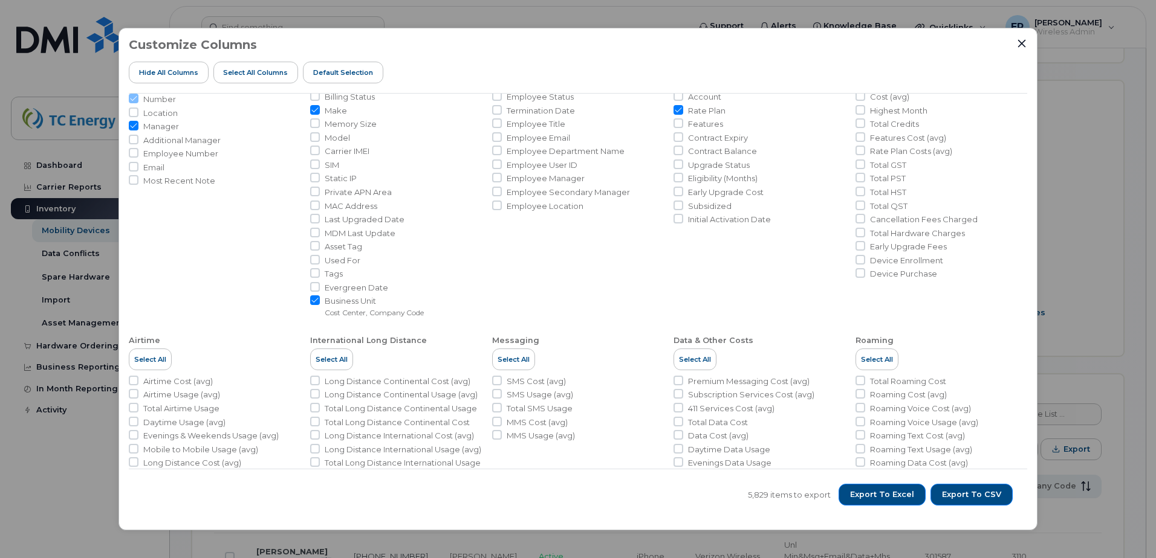
scroll to position [0, 0]
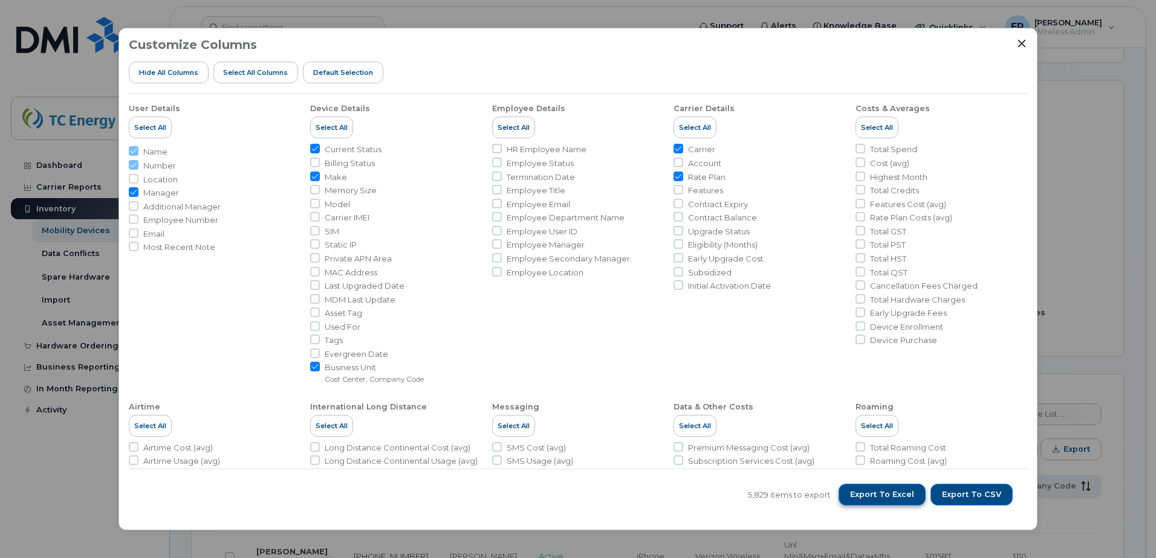
click at [882, 497] on span "Export to Excel" at bounding box center [882, 495] width 64 height 11
click at [1024, 42] on icon "Close" at bounding box center [1022, 44] width 8 height 8
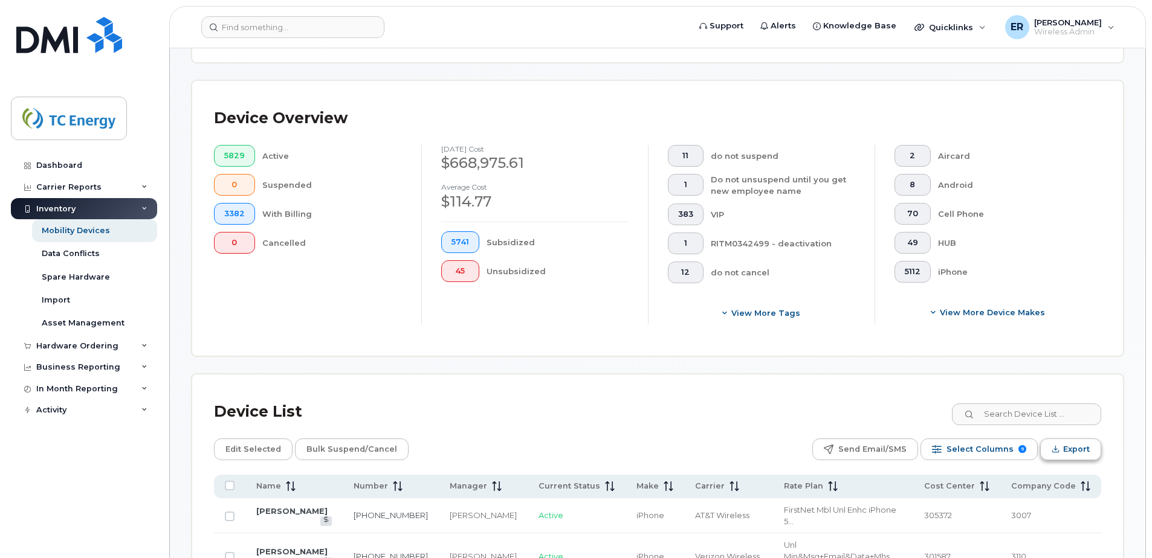
click at [1072, 447] on span "Export" at bounding box center [1076, 450] width 27 height 18
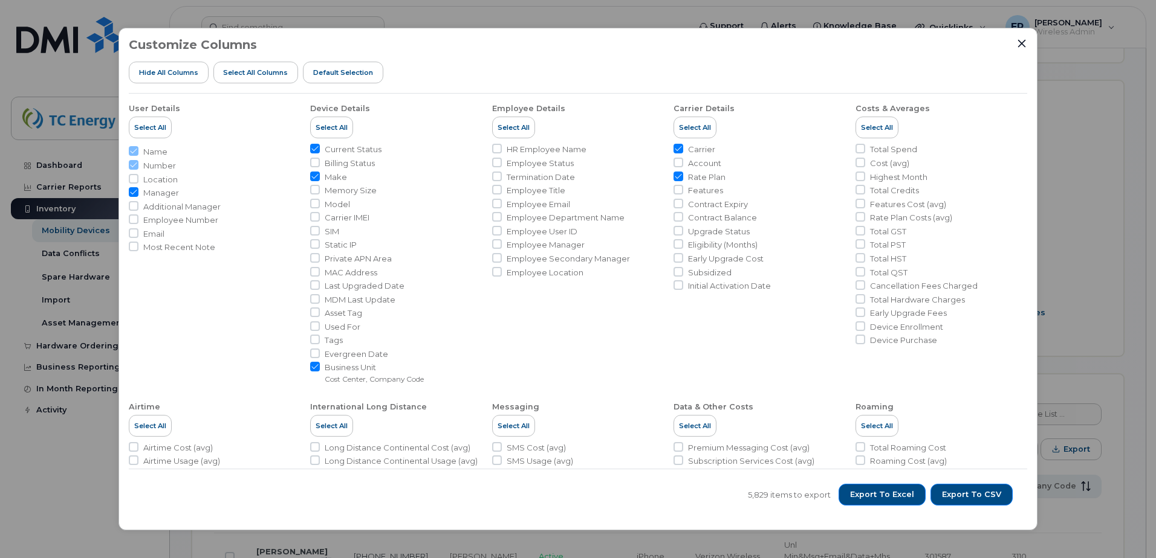
click at [705, 356] on li "Carrier Details Select All Carrier Account Rate Plan Features Contract Expiry C…" at bounding box center [759, 239] width 172 height 291
click at [982, 493] on span "Export to CSV" at bounding box center [971, 495] width 59 height 11
click at [1021, 44] on icon "Close" at bounding box center [1022, 44] width 8 height 8
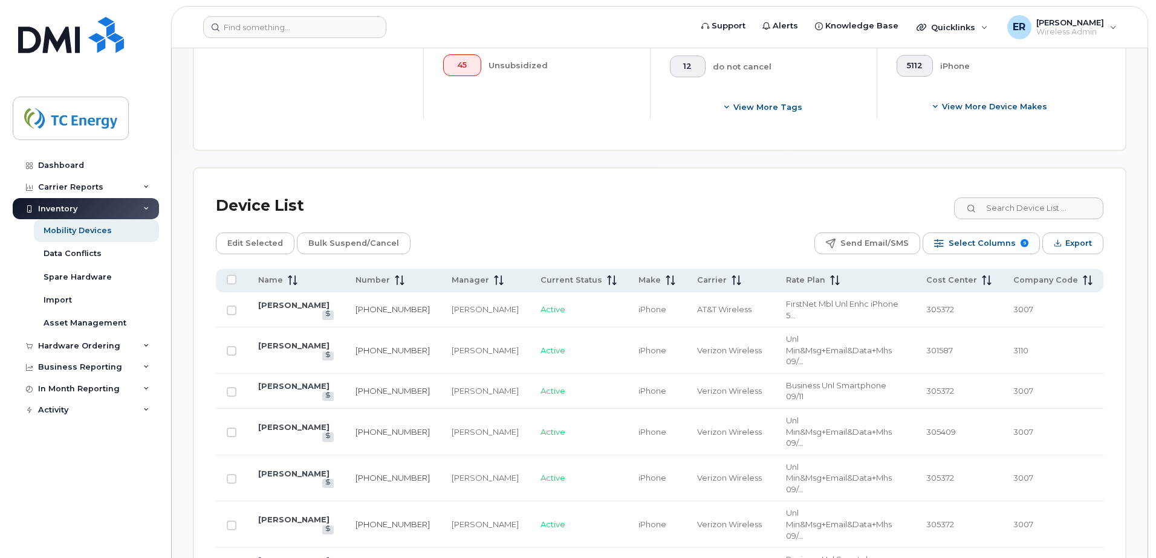
scroll to position [363, 0]
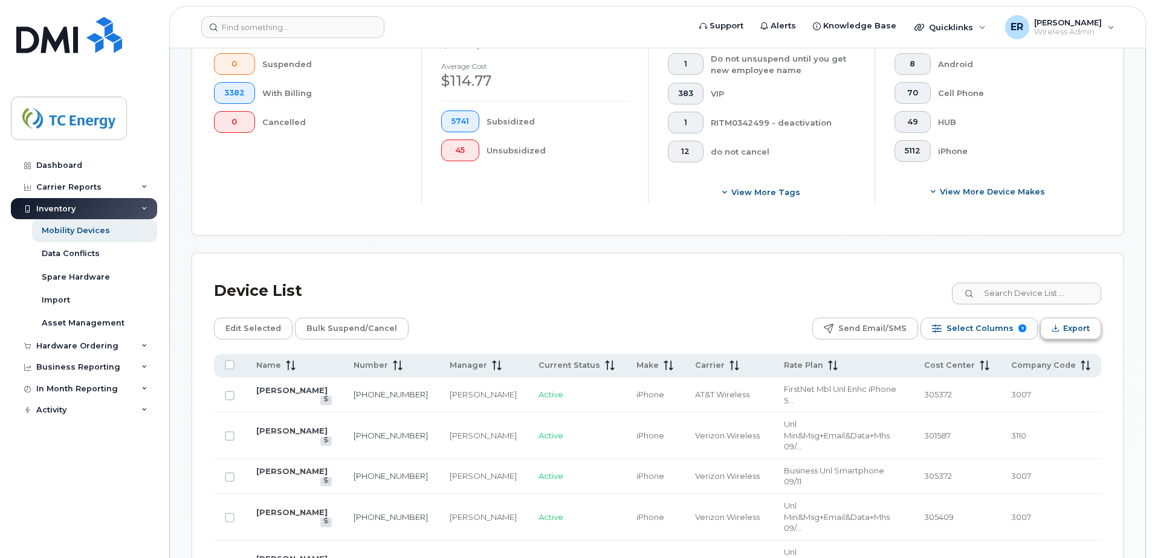
click at [1073, 327] on span "Export" at bounding box center [1076, 329] width 27 height 18
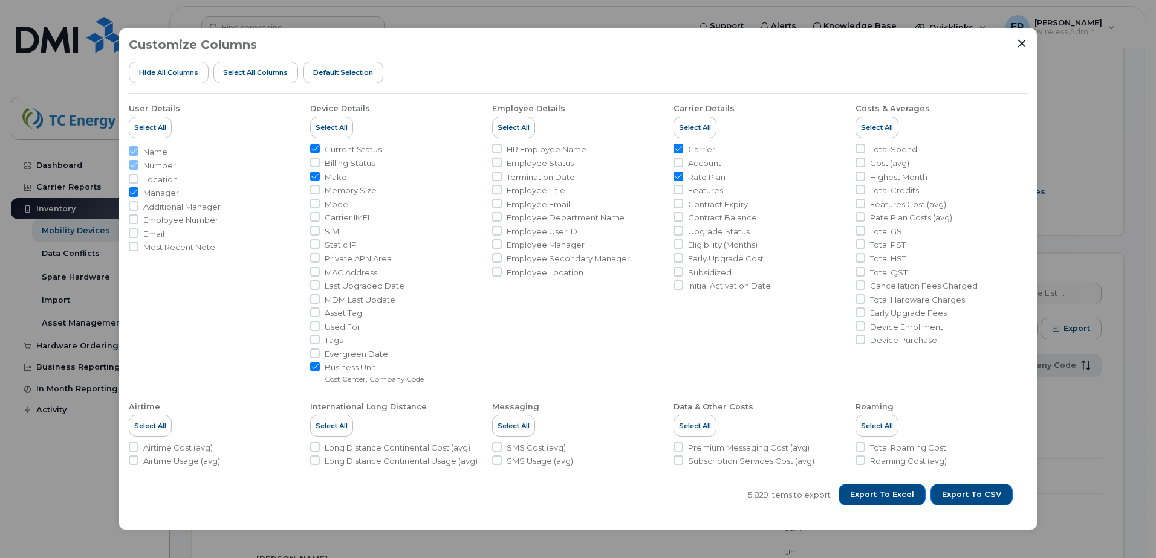
click at [720, 440] on li "Data & Other Costs Select All Premium Messaging Cost (avg) Subscription Service…" at bounding box center [759, 511] width 172 height 239
click at [896, 493] on span "Export to Excel" at bounding box center [882, 495] width 64 height 11
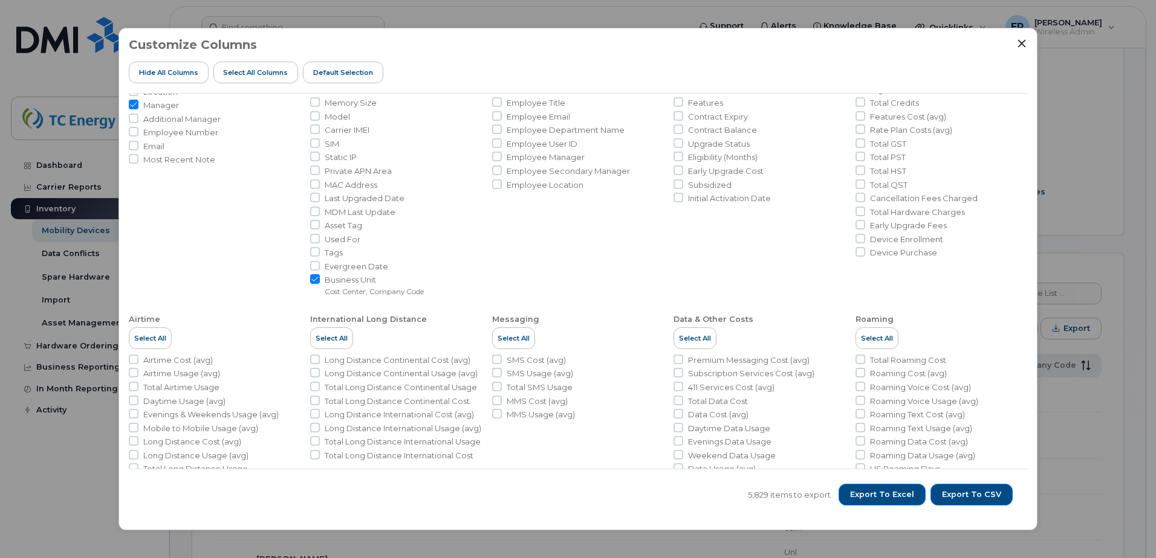
scroll to position [0, 0]
